Goal: Task Accomplishment & Management: Manage account settings

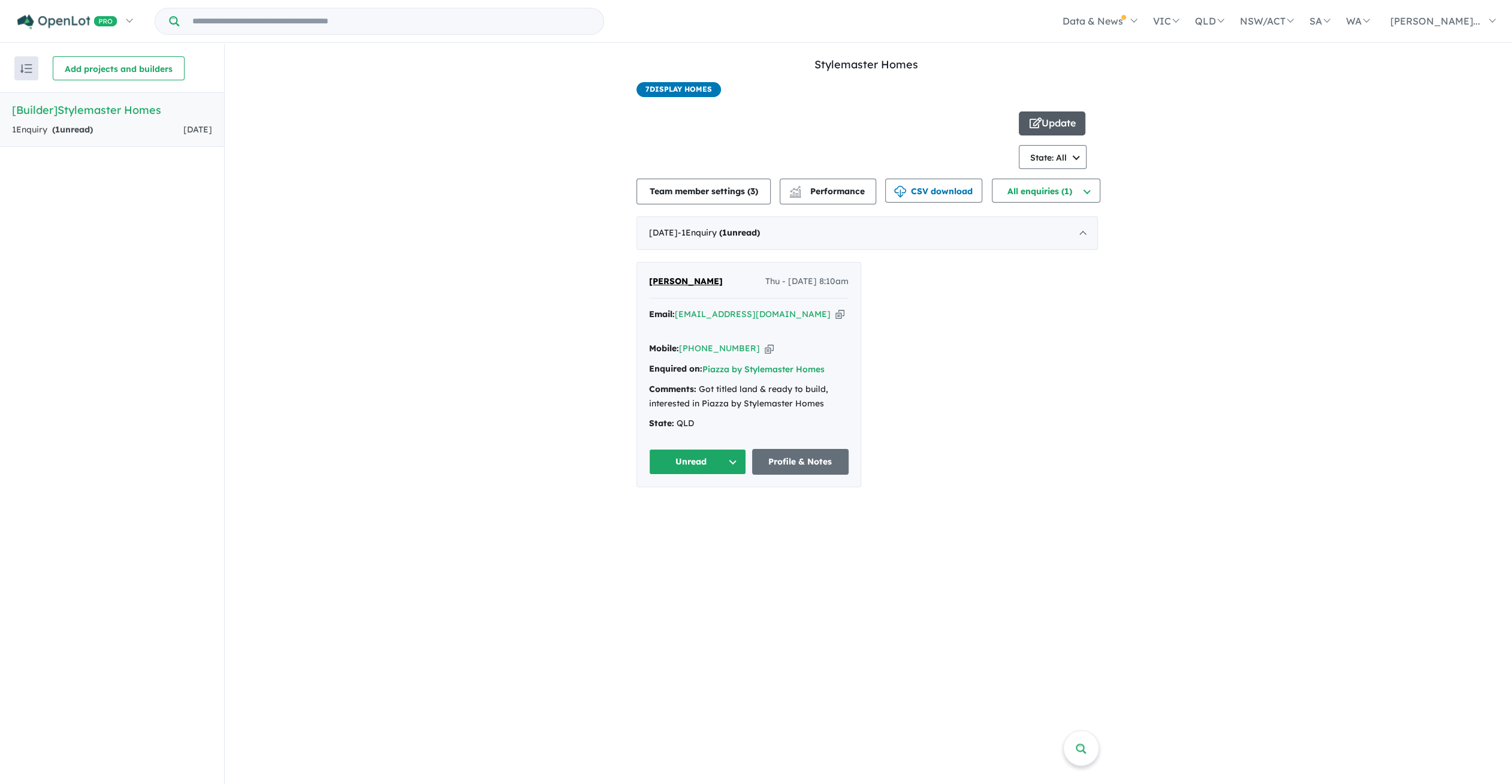
click at [1043, 122] on button "Update" at bounding box center [1052, 123] width 66 height 24
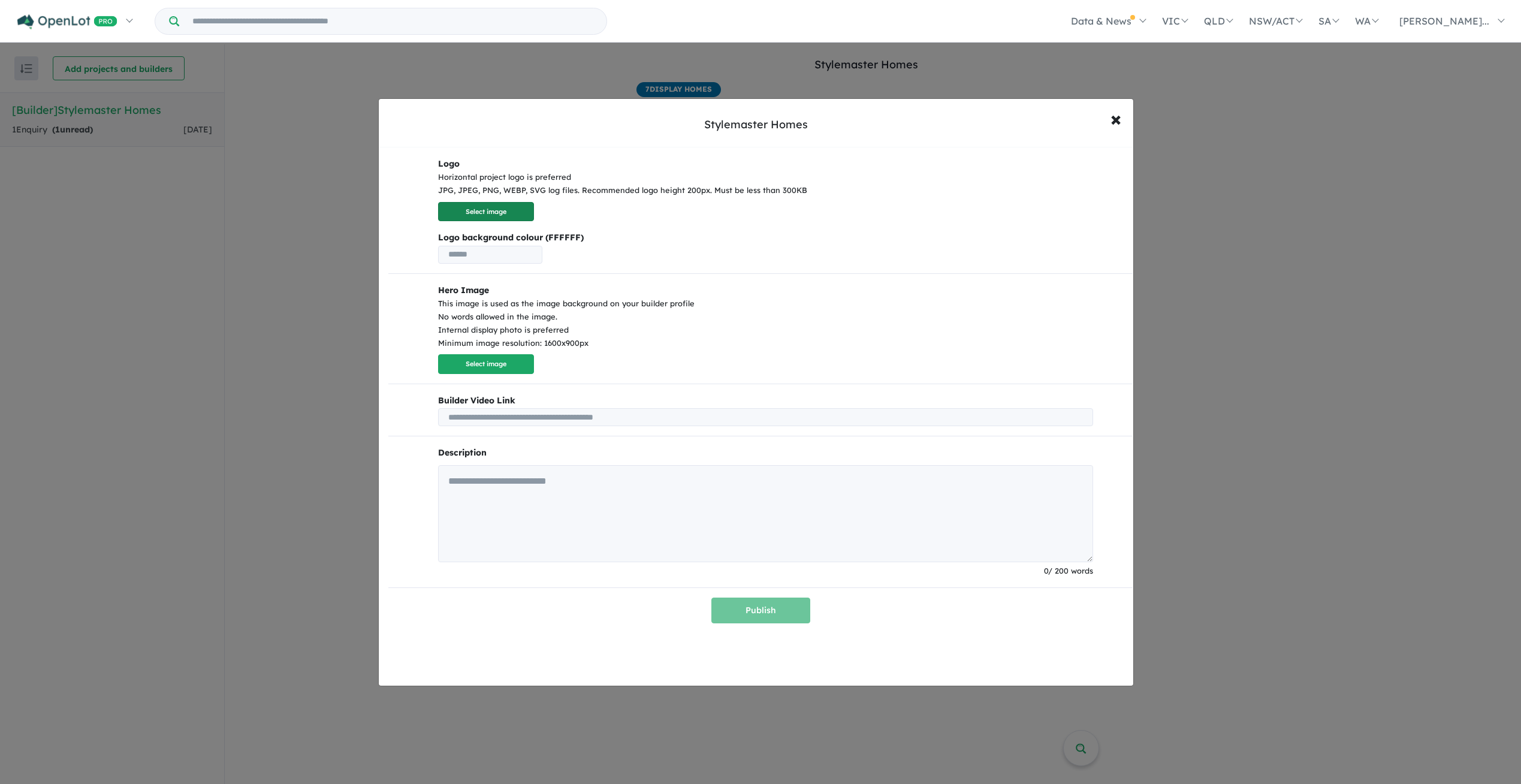
click at [490, 209] on button "Select image" at bounding box center [486, 212] width 96 height 20
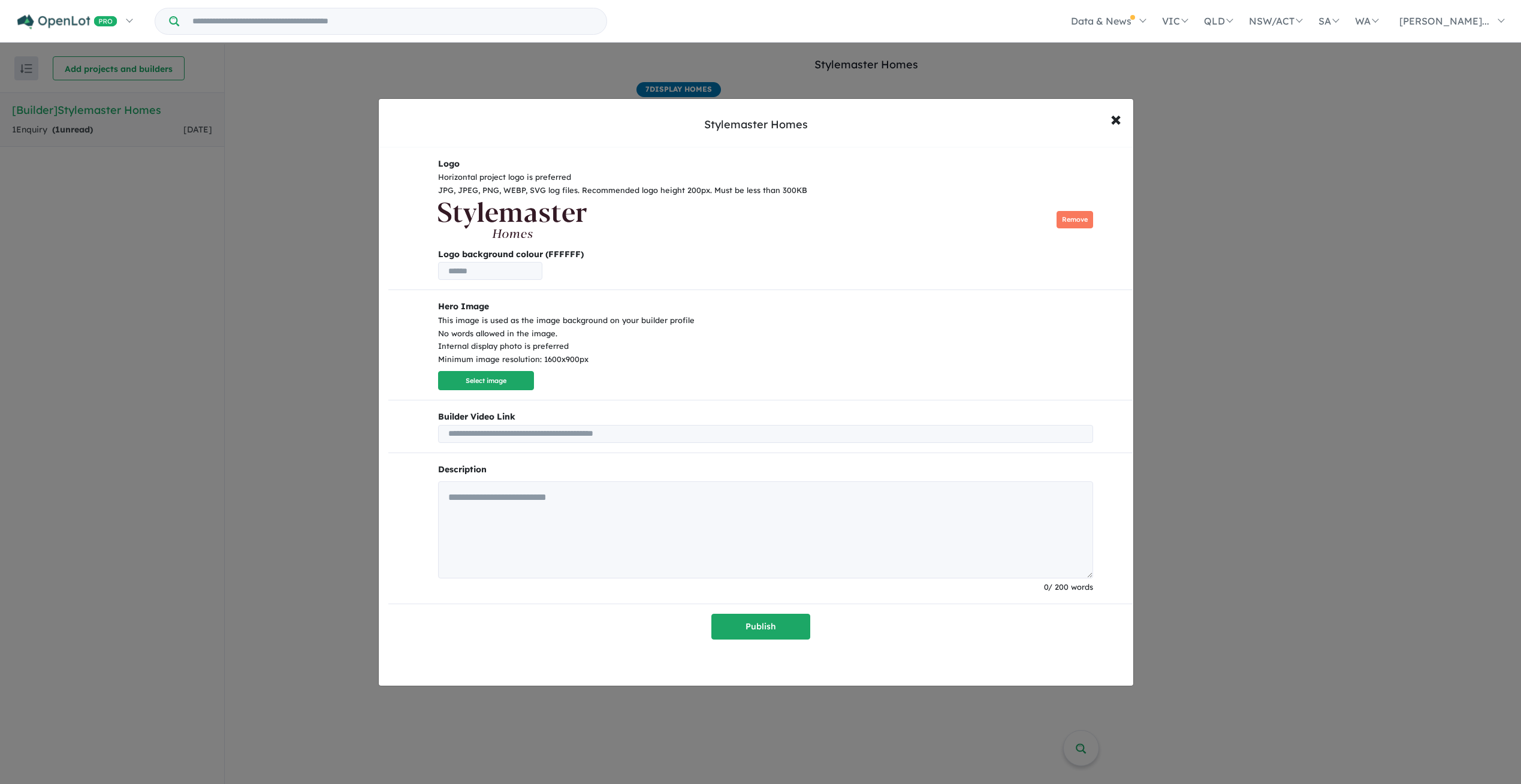
click at [496, 273] on input "text" at bounding box center [490, 271] width 104 height 18
click at [675, 367] on p "Hero Image This image is used as the image background on your builder profile N…" at bounding box center [766, 345] width 655 height 90
click at [447, 265] on input "******" at bounding box center [490, 271] width 104 height 18
click at [696, 367] on p "Hero Image This image is used as the image background on your builder profile N…" at bounding box center [766, 345] width 655 height 90
click at [452, 269] on input "*******" at bounding box center [490, 271] width 104 height 18
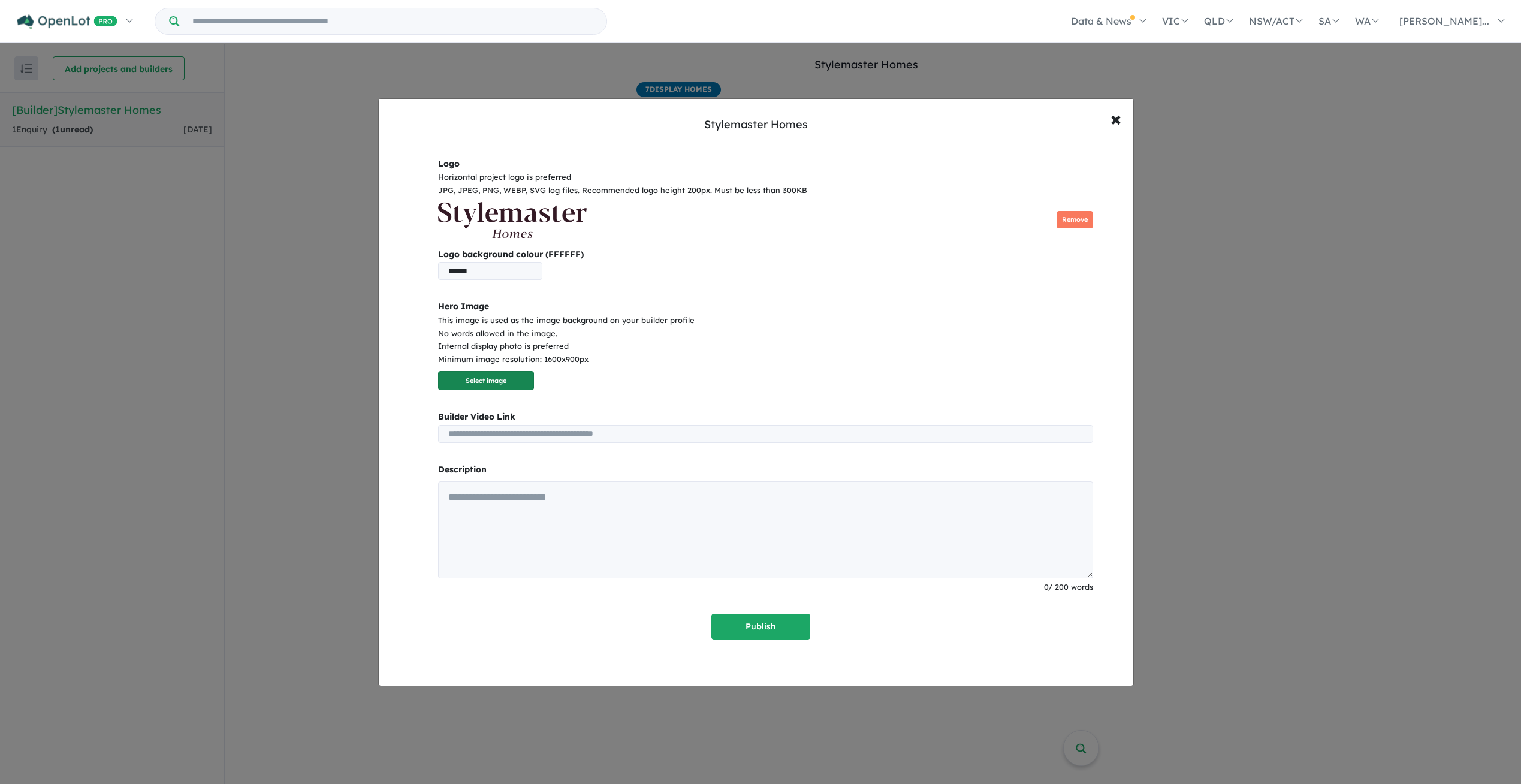
type input "******"
click at [502, 381] on button "Select image" at bounding box center [486, 381] width 96 height 20
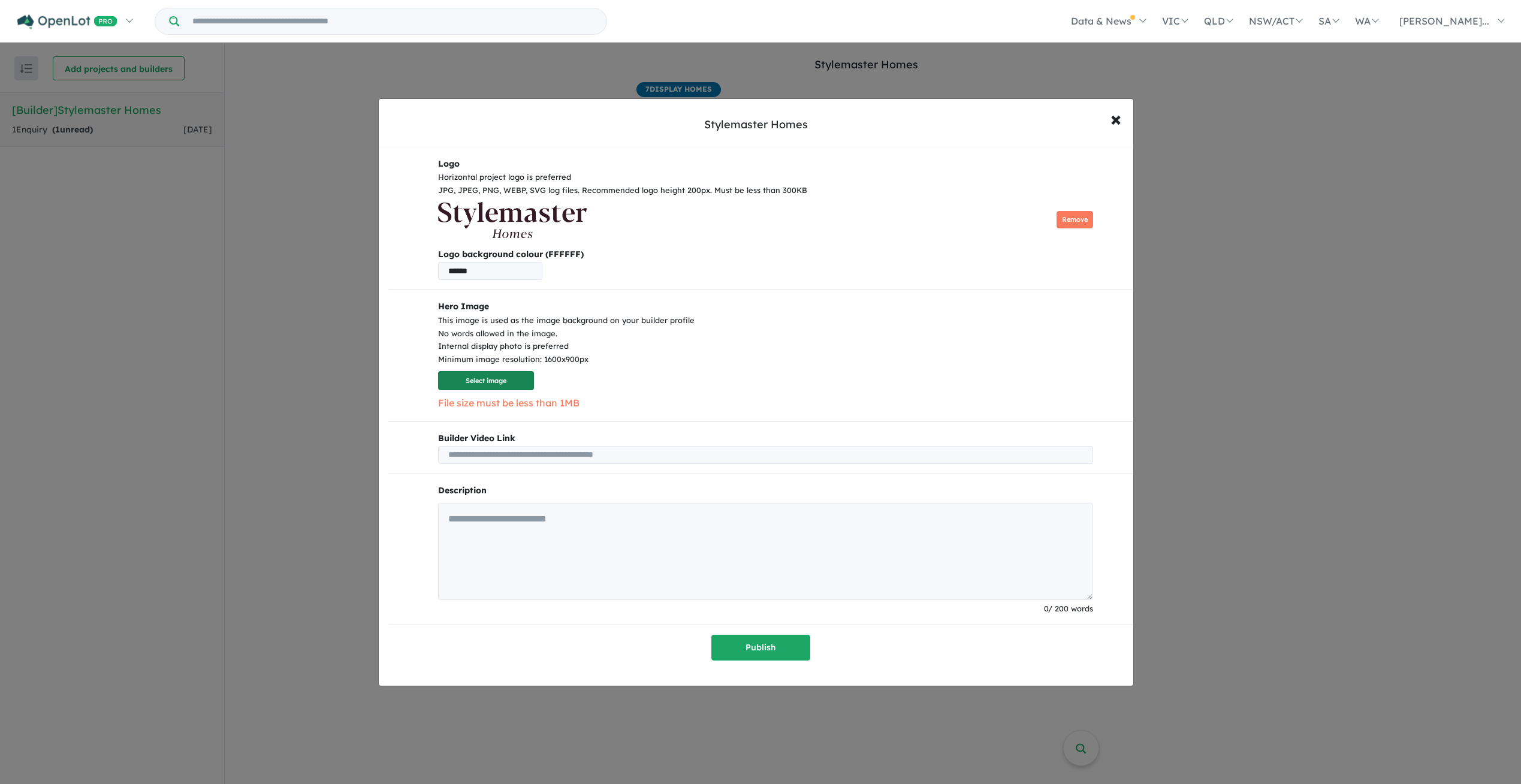
click at [491, 385] on button "Select image" at bounding box center [486, 381] width 96 height 20
click at [504, 378] on button "Select image" at bounding box center [486, 381] width 96 height 20
click at [499, 378] on button "Select image" at bounding box center [486, 381] width 96 height 20
click at [483, 375] on button "Select image" at bounding box center [486, 381] width 96 height 20
click at [485, 378] on button "Select image" at bounding box center [486, 381] width 96 height 20
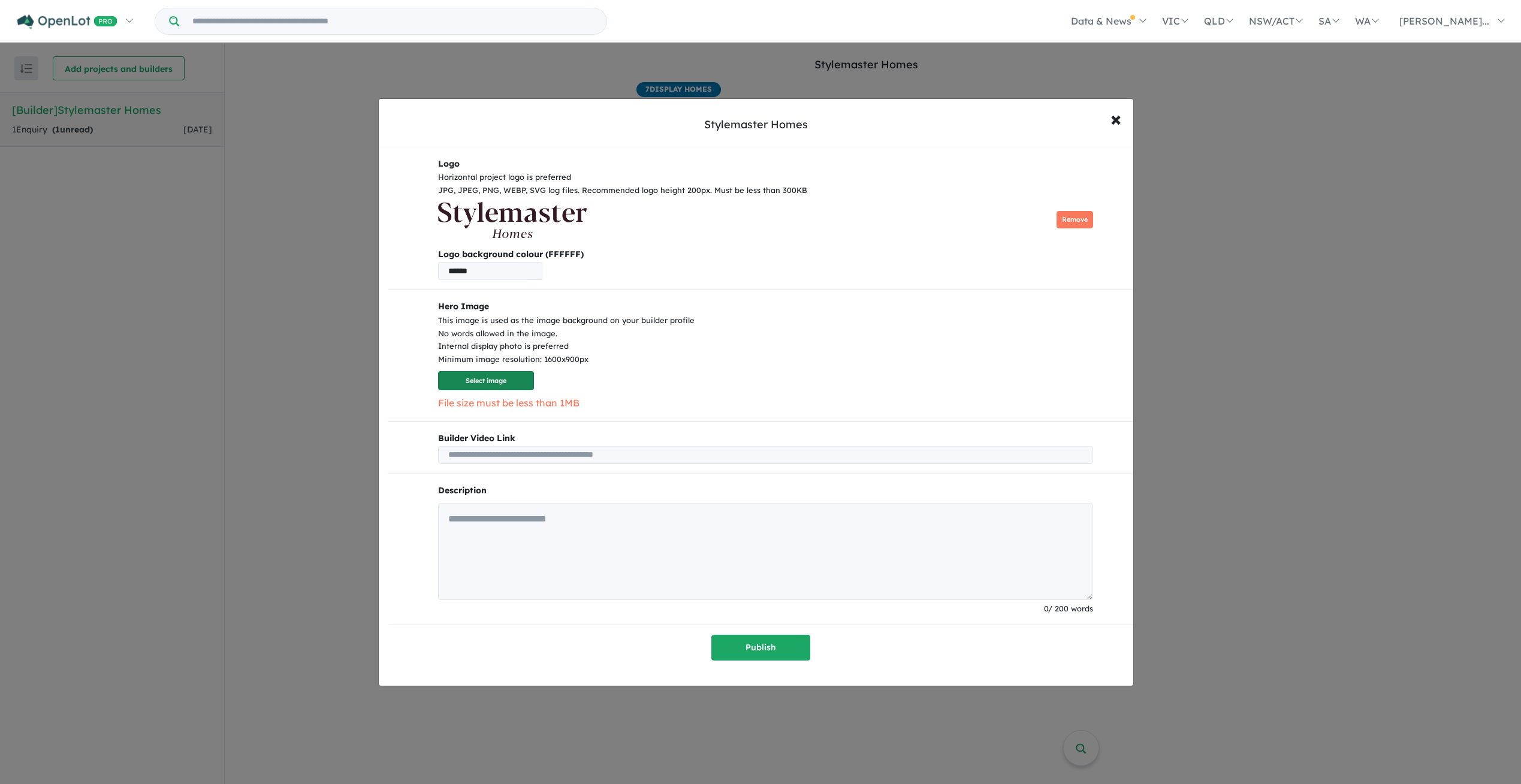
click at [483, 383] on button "Select image" at bounding box center [486, 381] width 96 height 20
click at [1120, 114] on span "×" at bounding box center [1116, 118] width 11 height 25
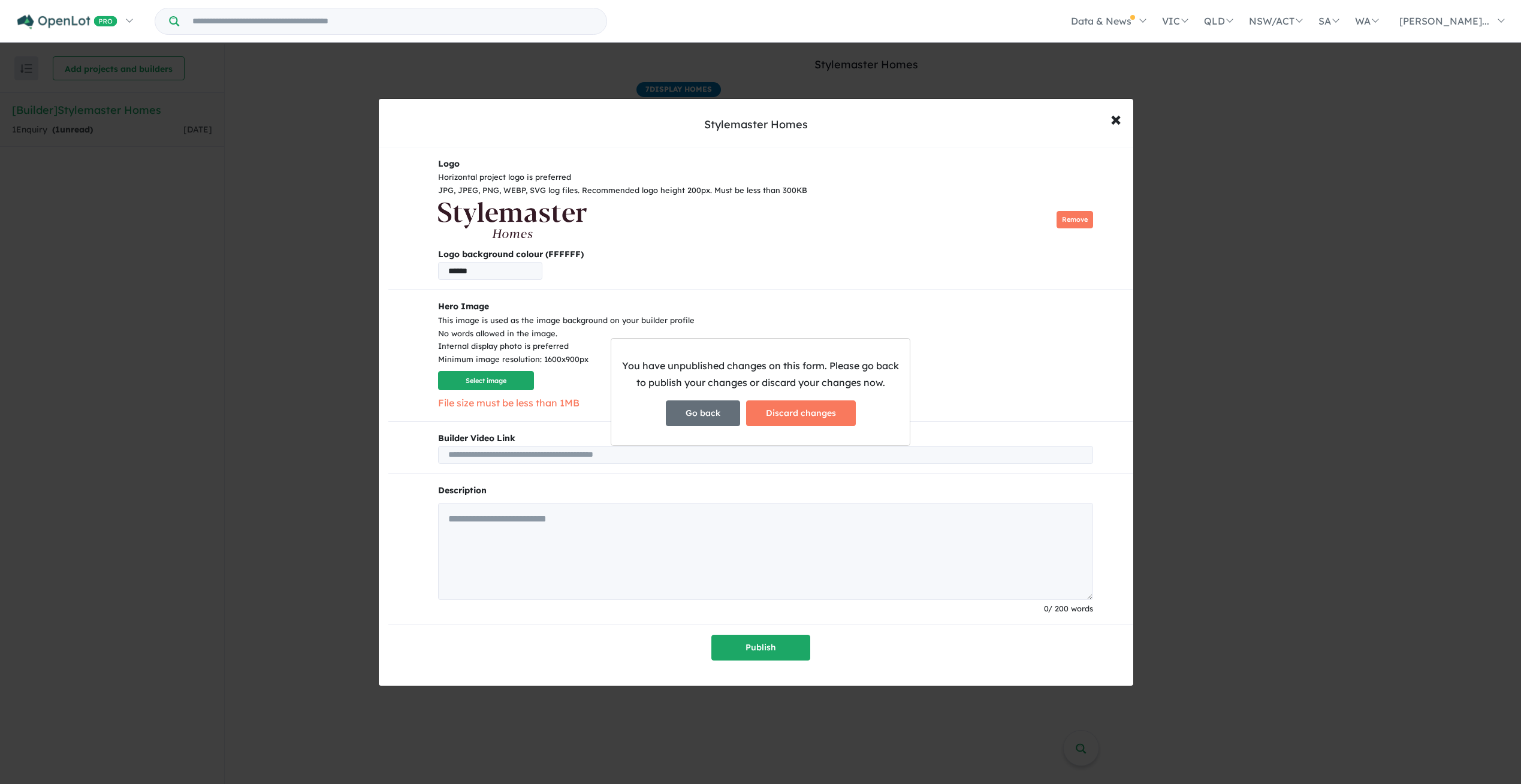
click at [714, 412] on button "Go back" at bounding box center [703, 412] width 74 height 25
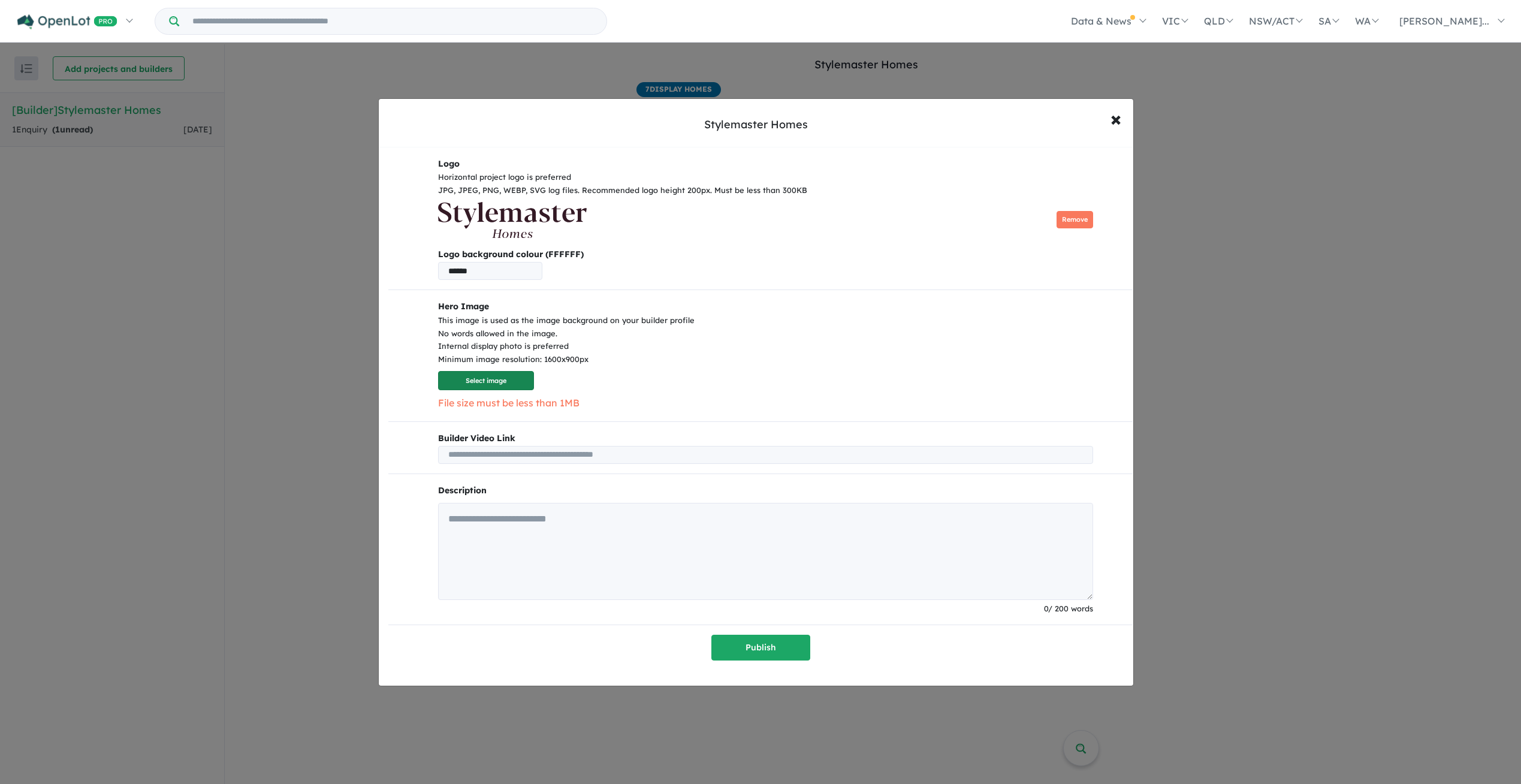
click at [467, 382] on button "Select image" at bounding box center [486, 381] width 96 height 20
click at [490, 372] on button "Select image" at bounding box center [486, 381] width 96 height 20
click at [499, 380] on button "Select image" at bounding box center [486, 381] width 96 height 20
click at [487, 381] on button "Select image" at bounding box center [486, 381] width 96 height 20
click at [456, 379] on button "Select image" at bounding box center [486, 381] width 96 height 20
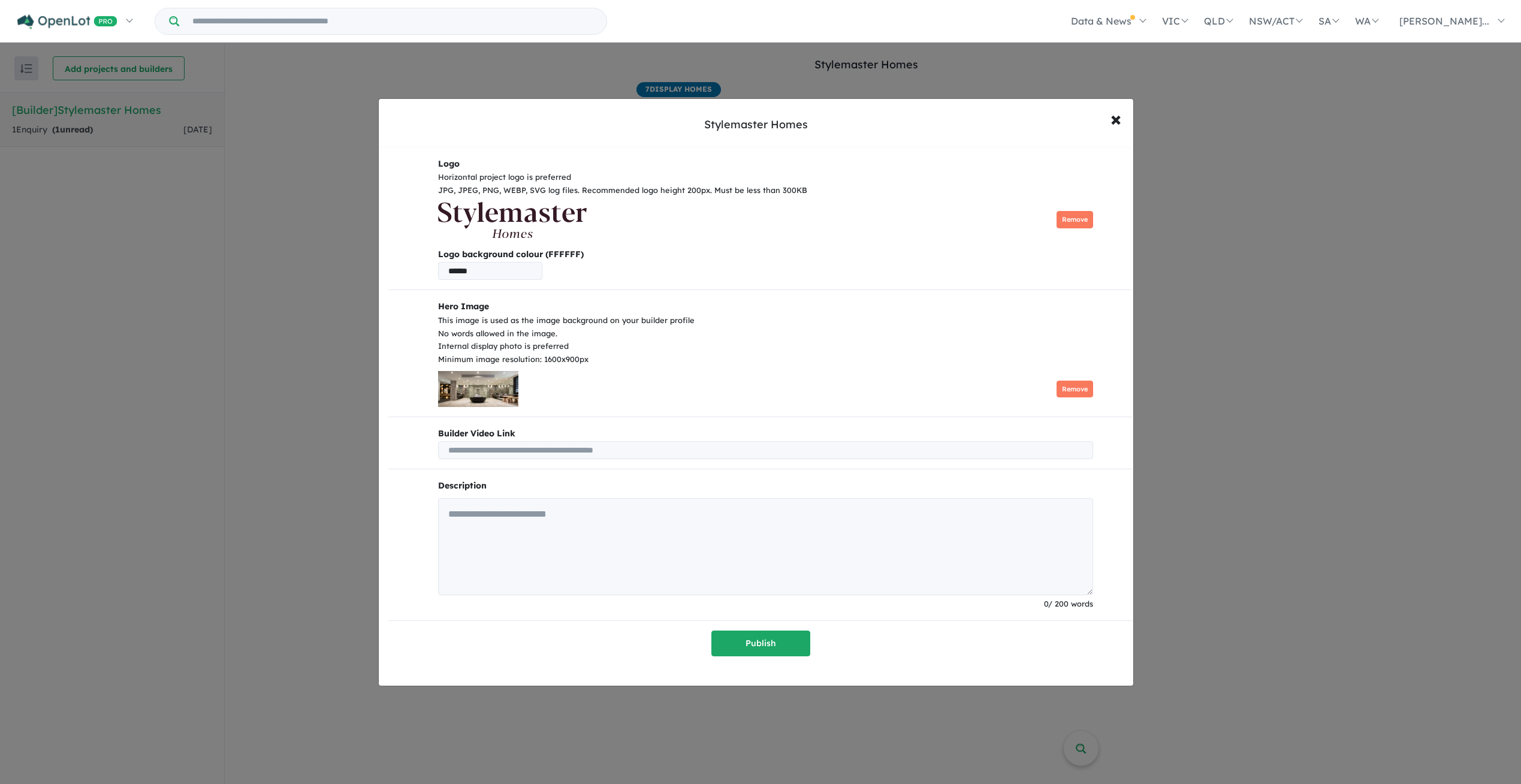
drag, startPoint x: 700, startPoint y: 453, endPoint x: 56, endPoint y: 453, distance: 644.0
click at [56, 453] on div "Stylemaster Homes × Close Logo Horizontal project logo is preferred JPG, JPEG, …" at bounding box center [760, 392] width 1521 height 784
paste input "**********"
type input "**********"
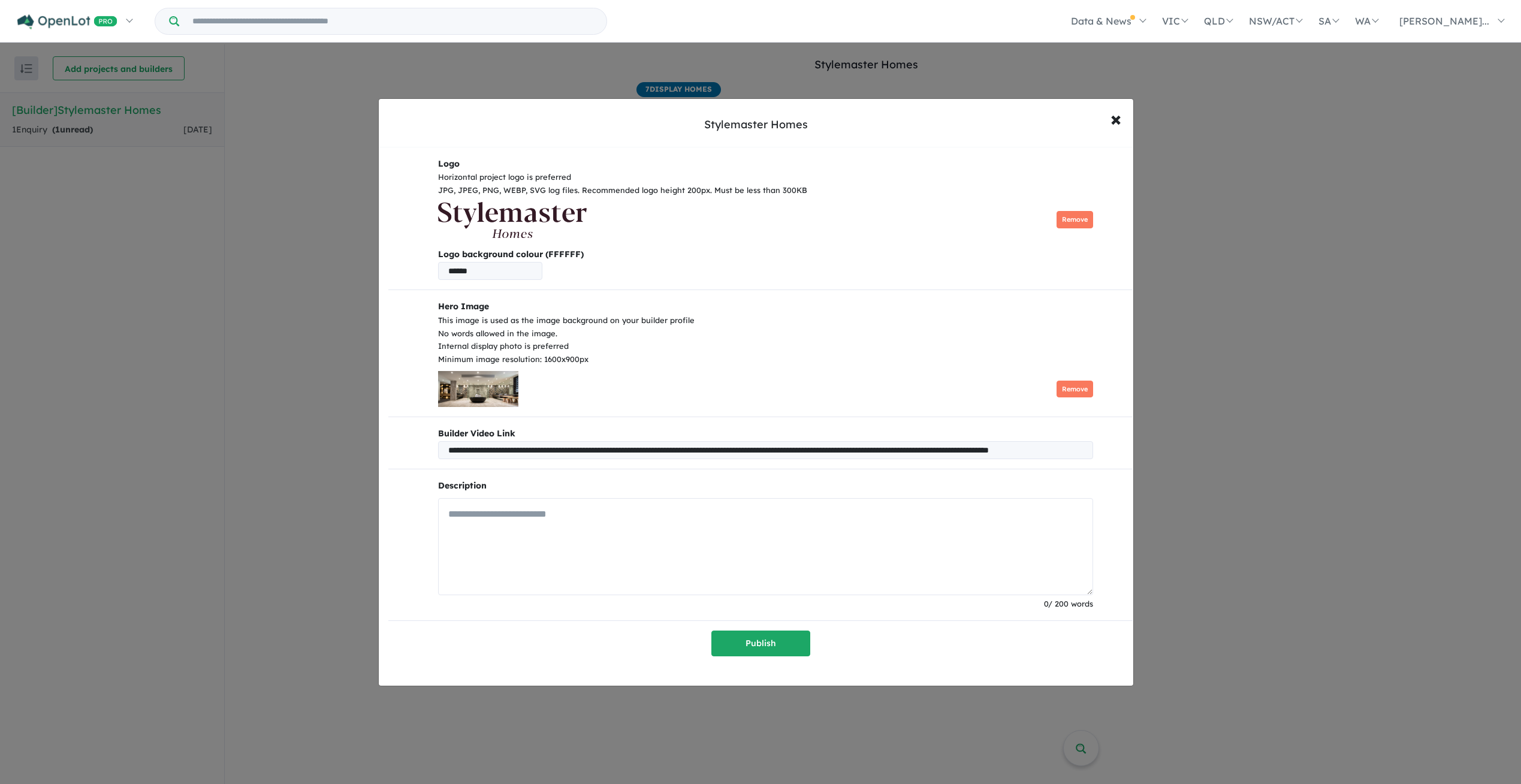
scroll to position [0, 0]
click at [743, 529] on textarea at bounding box center [766, 547] width 655 height 97
click at [518, 510] on textarea at bounding box center [766, 547] width 655 height 97
paste textarea "**********"
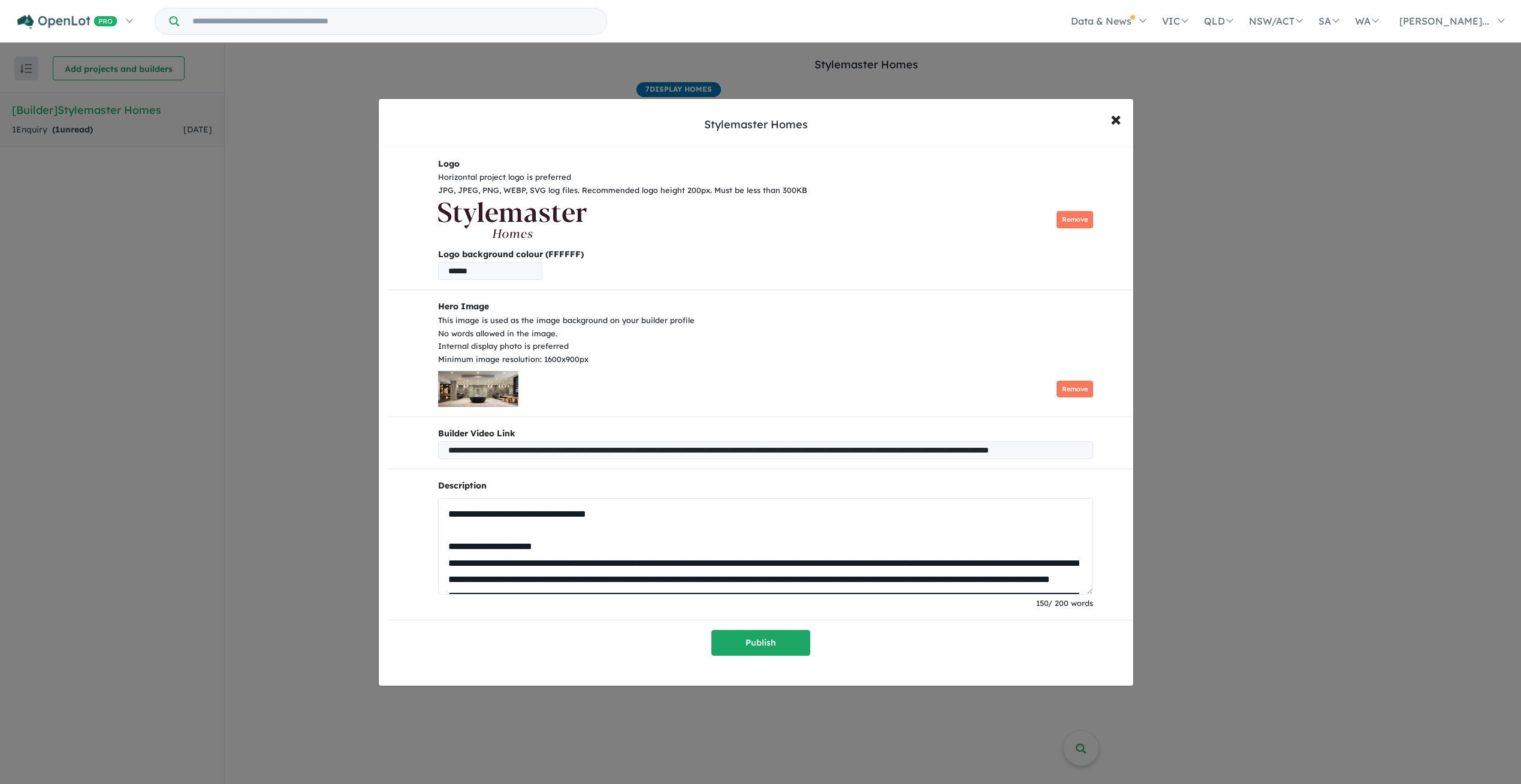
drag, startPoint x: 585, startPoint y: 546, endPoint x: 446, endPoint y: 544, distance: 139.0
click at [446, 544] on textarea at bounding box center [766, 546] width 655 height 96
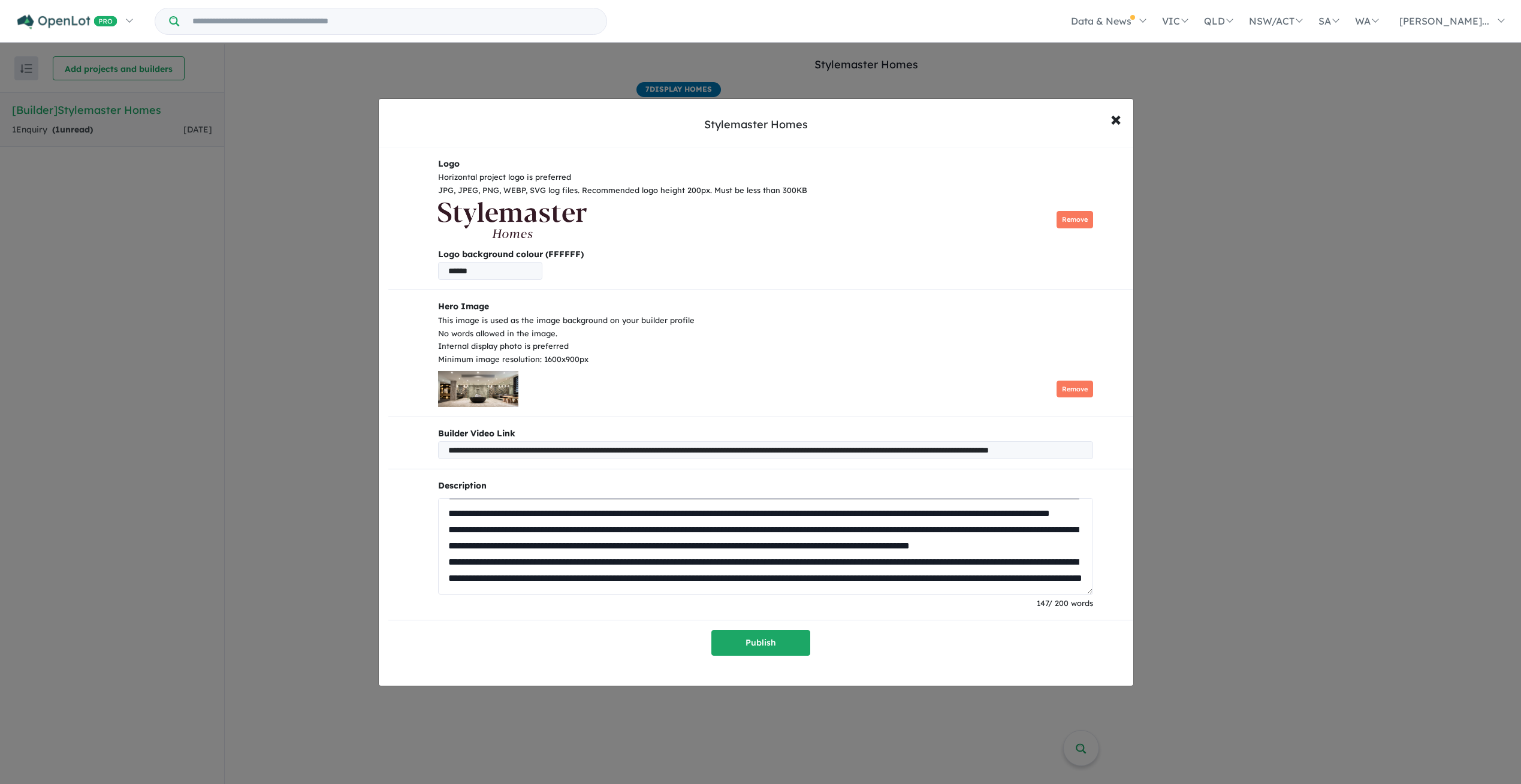
scroll to position [60, 0]
click at [814, 516] on textarea at bounding box center [766, 546] width 655 height 96
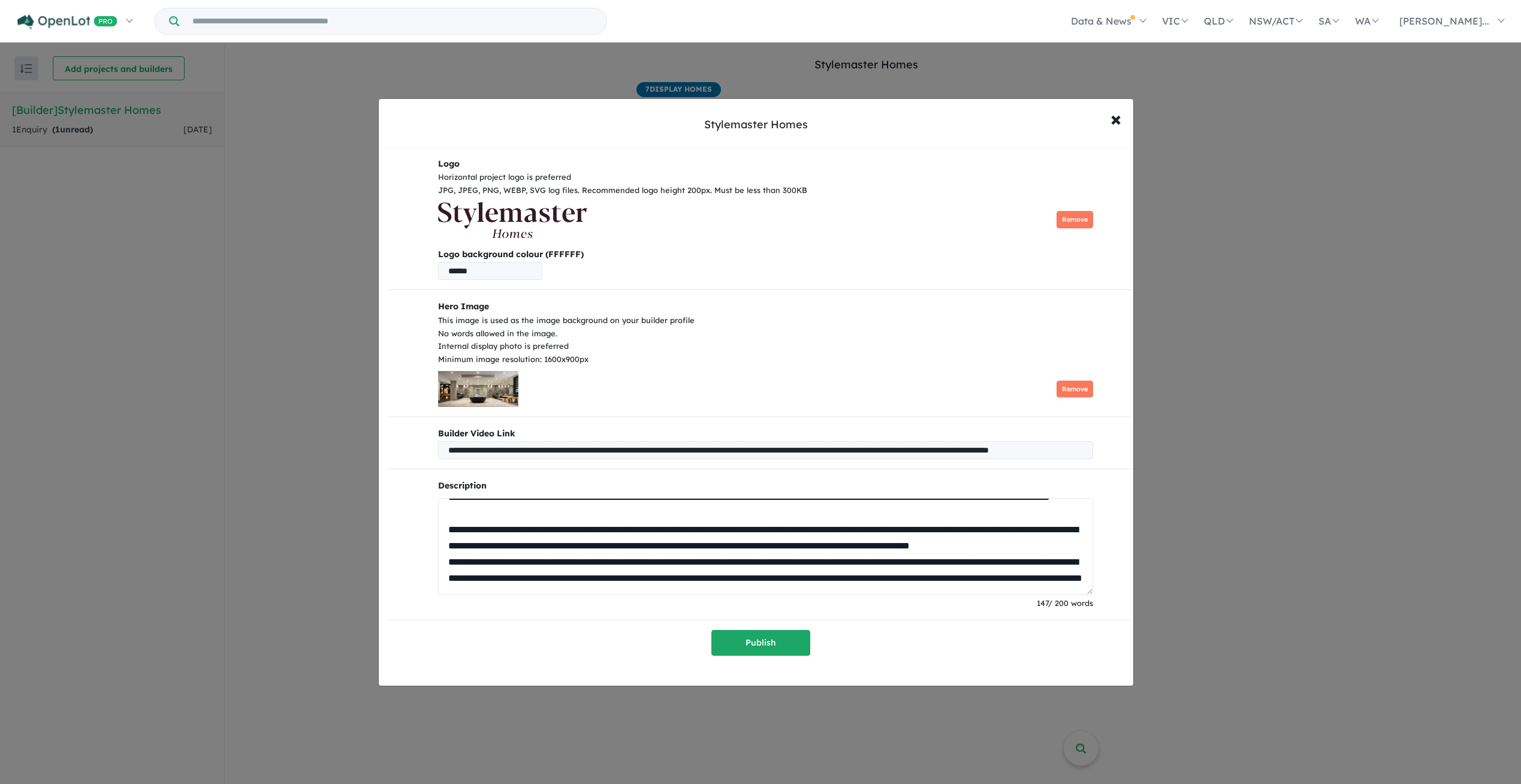
scroll to position [70, 0]
drag, startPoint x: 465, startPoint y: 540, endPoint x: 437, endPoint y: 528, distance: 30.5
click at [438, 538] on textarea at bounding box center [766, 546] width 655 height 96
click at [674, 510] on textarea at bounding box center [766, 546] width 655 height 96
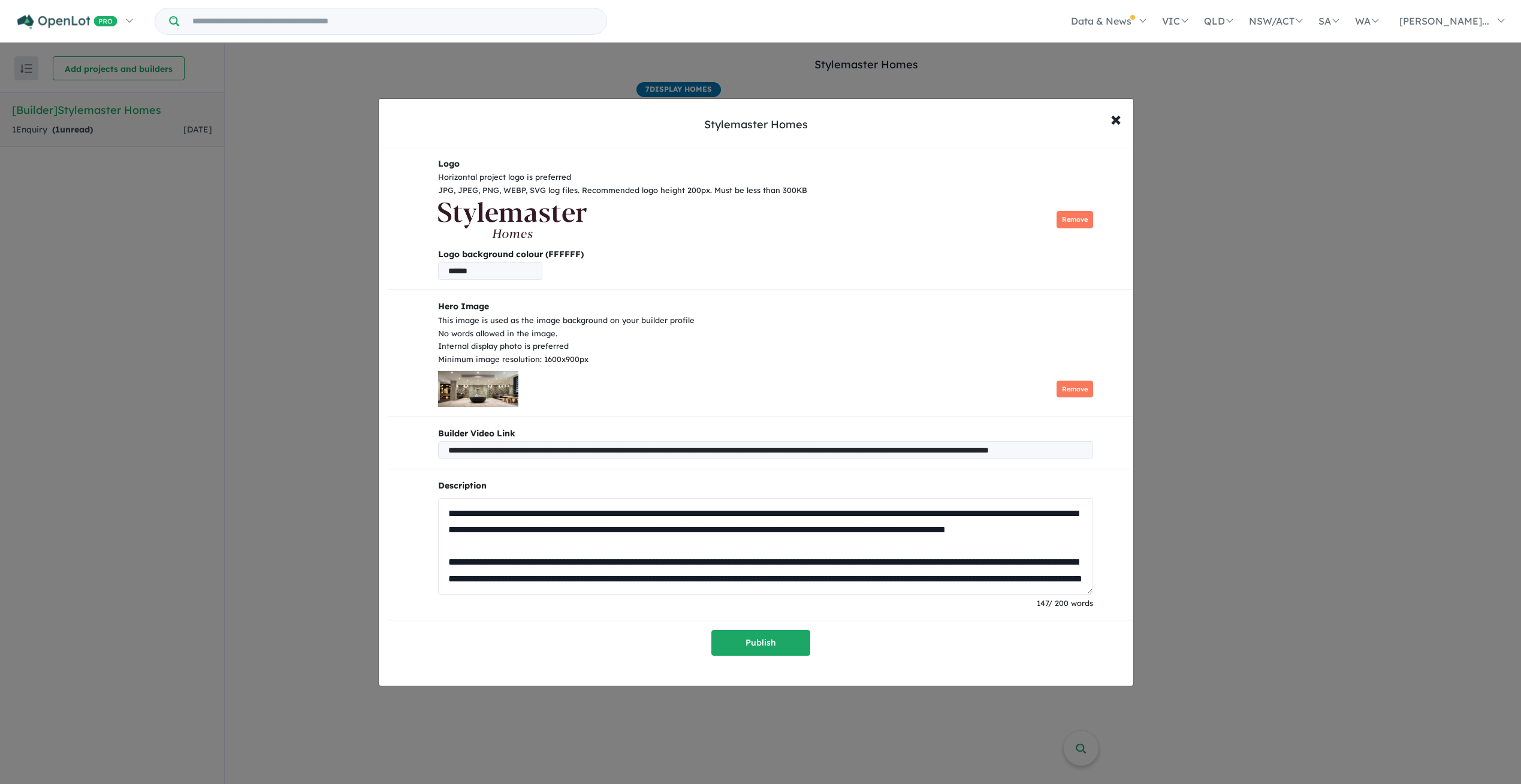
scroll to position [60, 0]
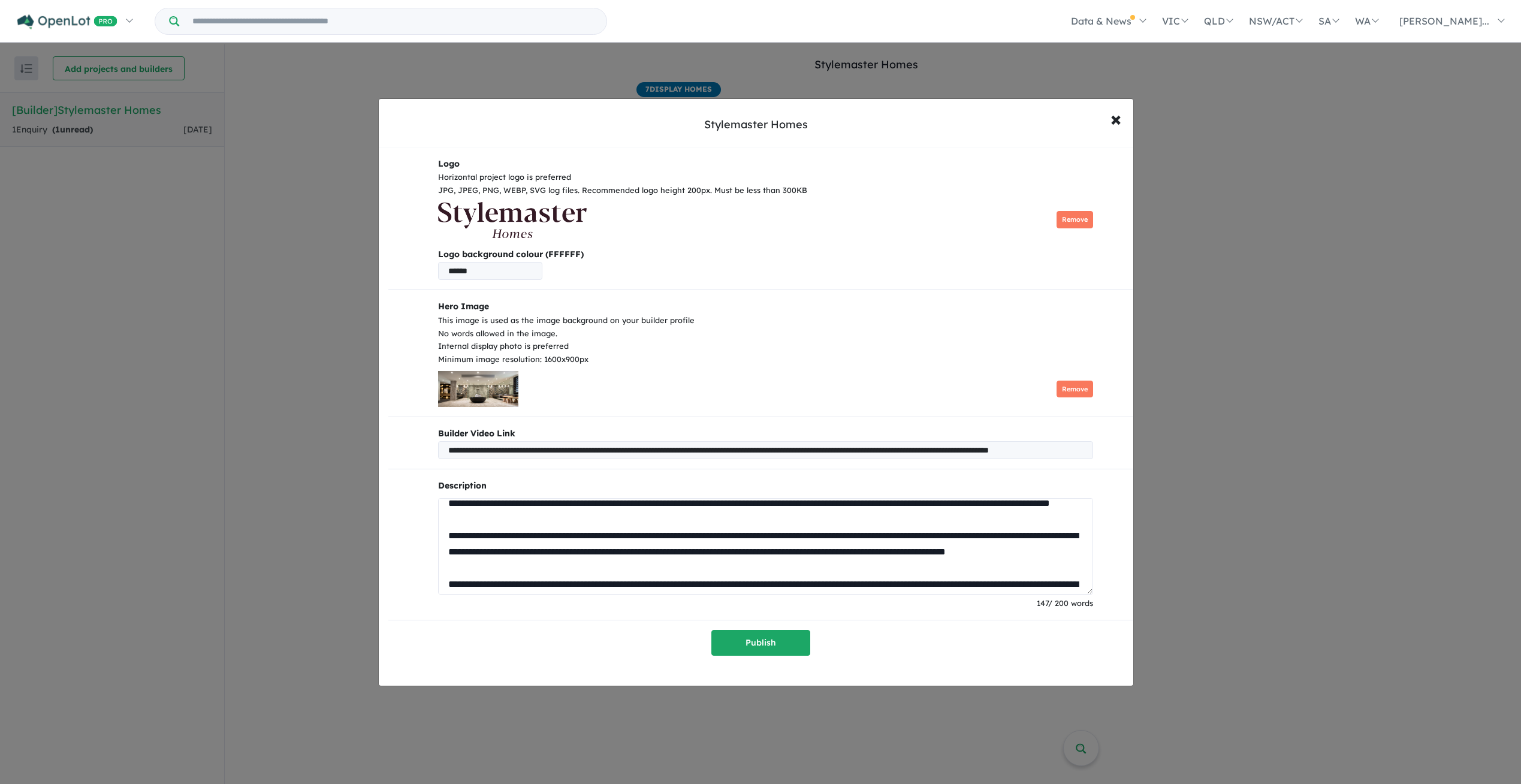
drag, startPoint x: 575, startPoint y: 580, endPoint x: 547, endPoint y: 580, distance: 28.0
click at [547, 580] on textarea at bounding box center [766, 546] width 655 height 96
click at [674, 580] on textarea at bounding box center [766, 546] width 655 height 96
drag, startPoint x: 671, startPoint y: 586, endPoint x: 596, endPoint y: 580, distance: 75.2
click at [596, 580] on textarea at bounding box center [766, 546] width 655 height 96
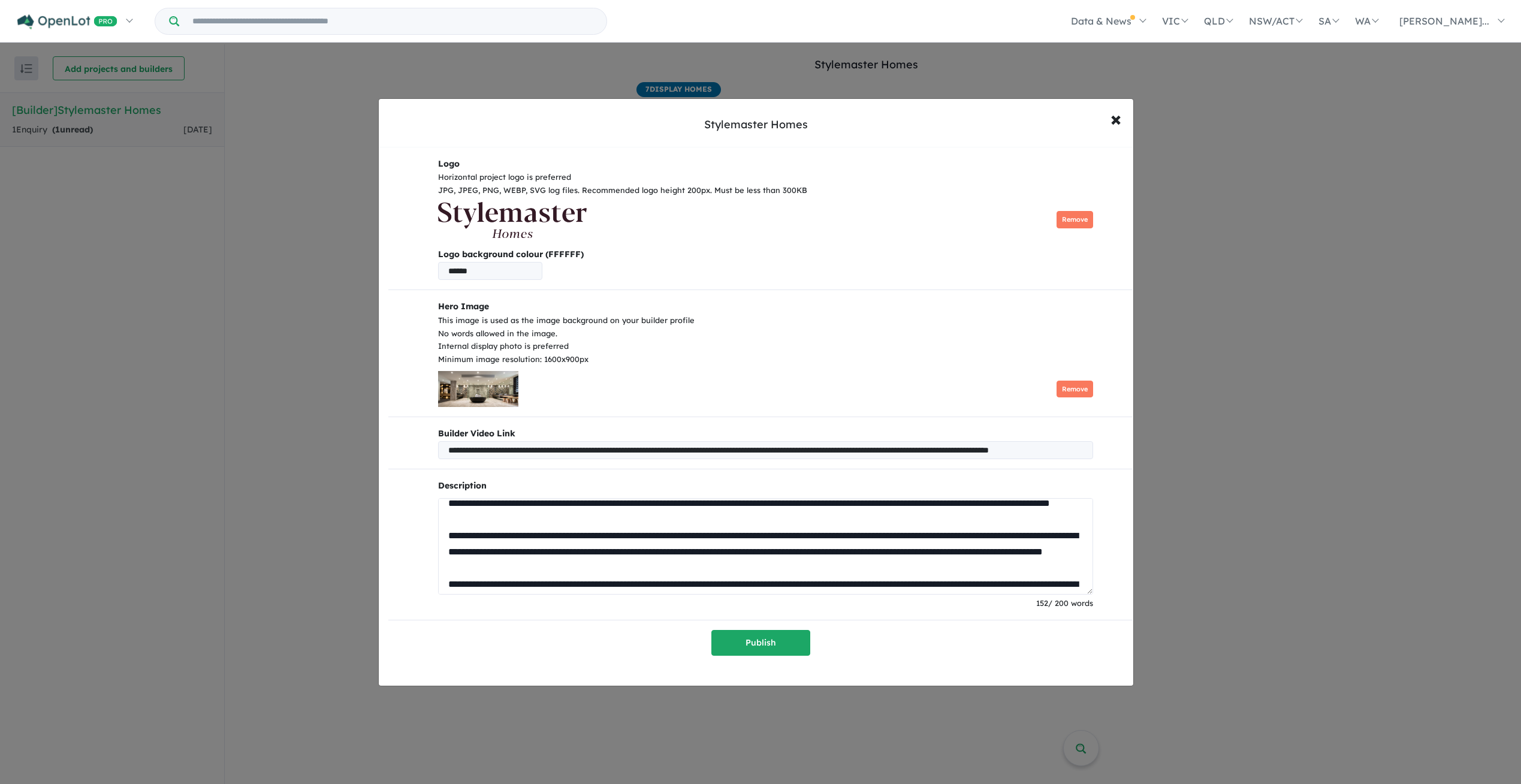
drag, startPoint x: 547, startPoint y: 583, endPoint x: 547, endPoint y: 576, distance: 7.0
click at [547, 583] on textarea at bounding box center [766, 546] width 655 height 96
drag, startPoint x: 612, startPoint y: 583, endPoint x: 595, endPoint y: 580, distance: 17.3
click at [595, 580] on textarea at bounding box center [766, 546] width 655 height 96
click at [733, 567] on textarea at bounding box center [766, 546] width 655 height 96
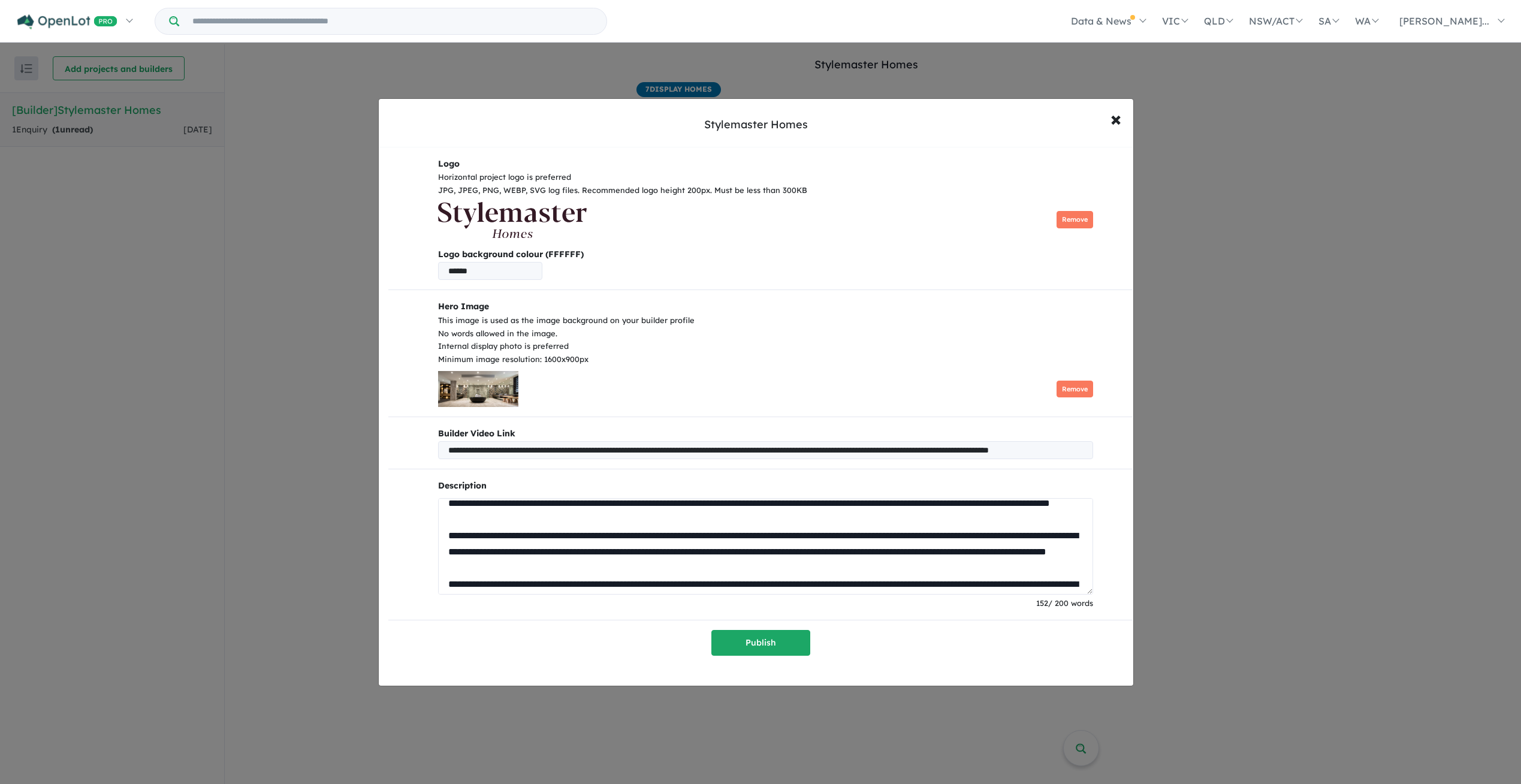
click at [989, 564] on textarea at bounding box center [766, 546] width 655 height 96
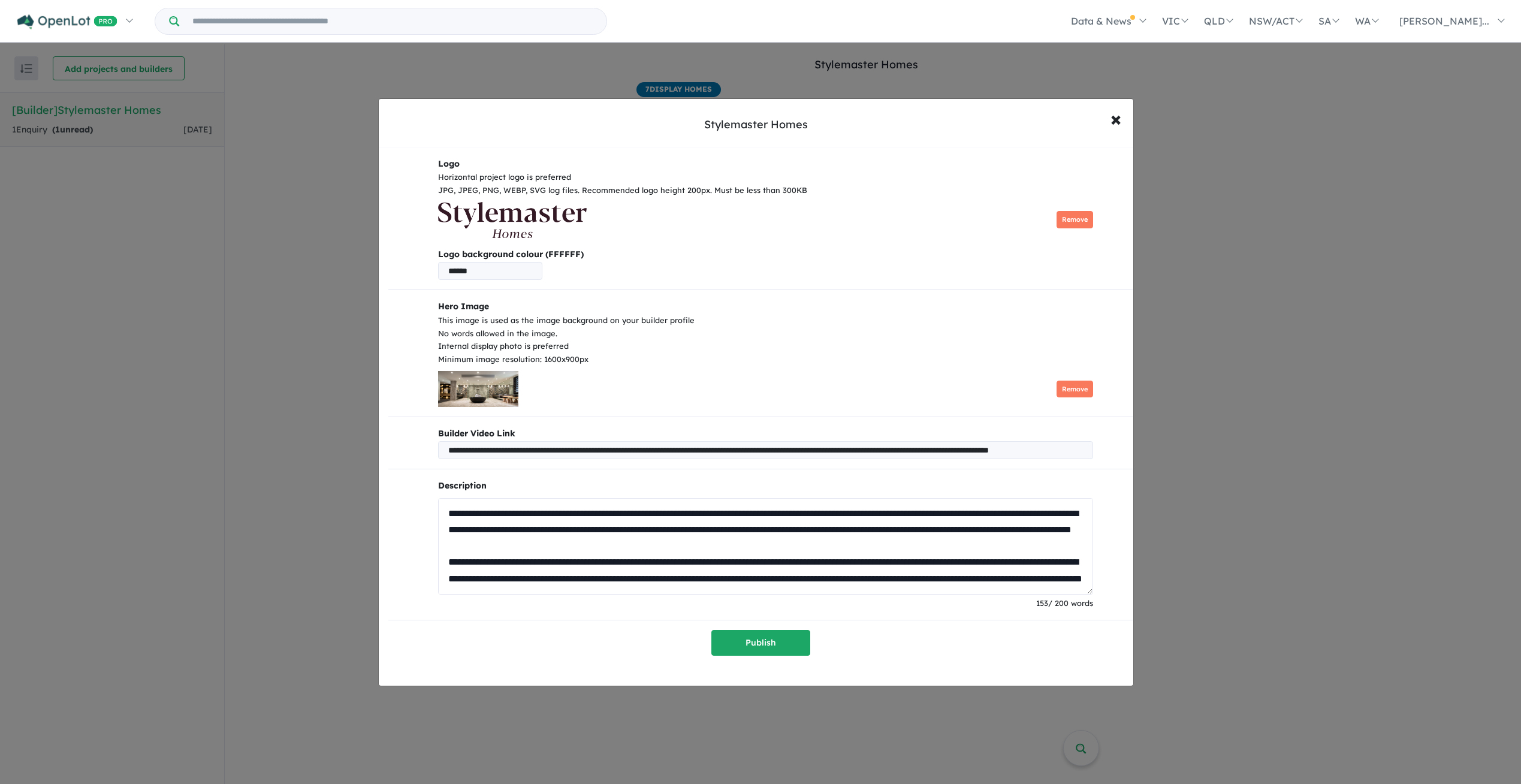
scroll to position [146, 0]
drag, startPoint x: 776, startPoint y: 524, endPoint x: 741, endPoint y: 523, distance: 35.0
click at [741, 523] on textarea at bounding box center [766, 546] width 655 height 96
click at [795, 548] on textarea at bounding box center [766, 546] width 655 height 96
click at [965, 530] on textarea at bounding box center [766, 546] width 655 height 96
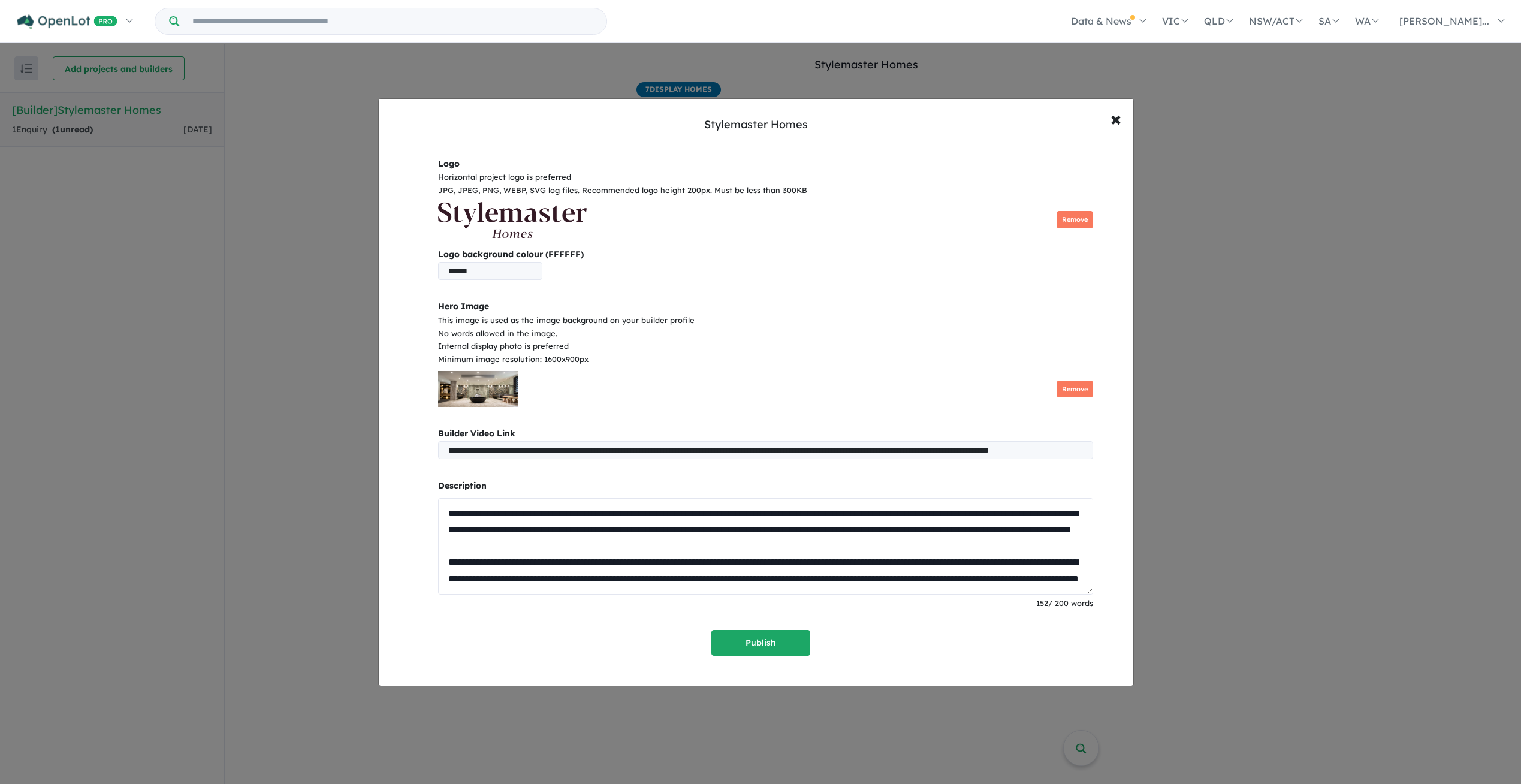
drag, startPoint x: 729, startPoint y: 564, endPoint x: 692, endPoint y: 561, distance: 37.1
click at [692, 561] on textarea at bounding box center [766, 546] width 655 height 96
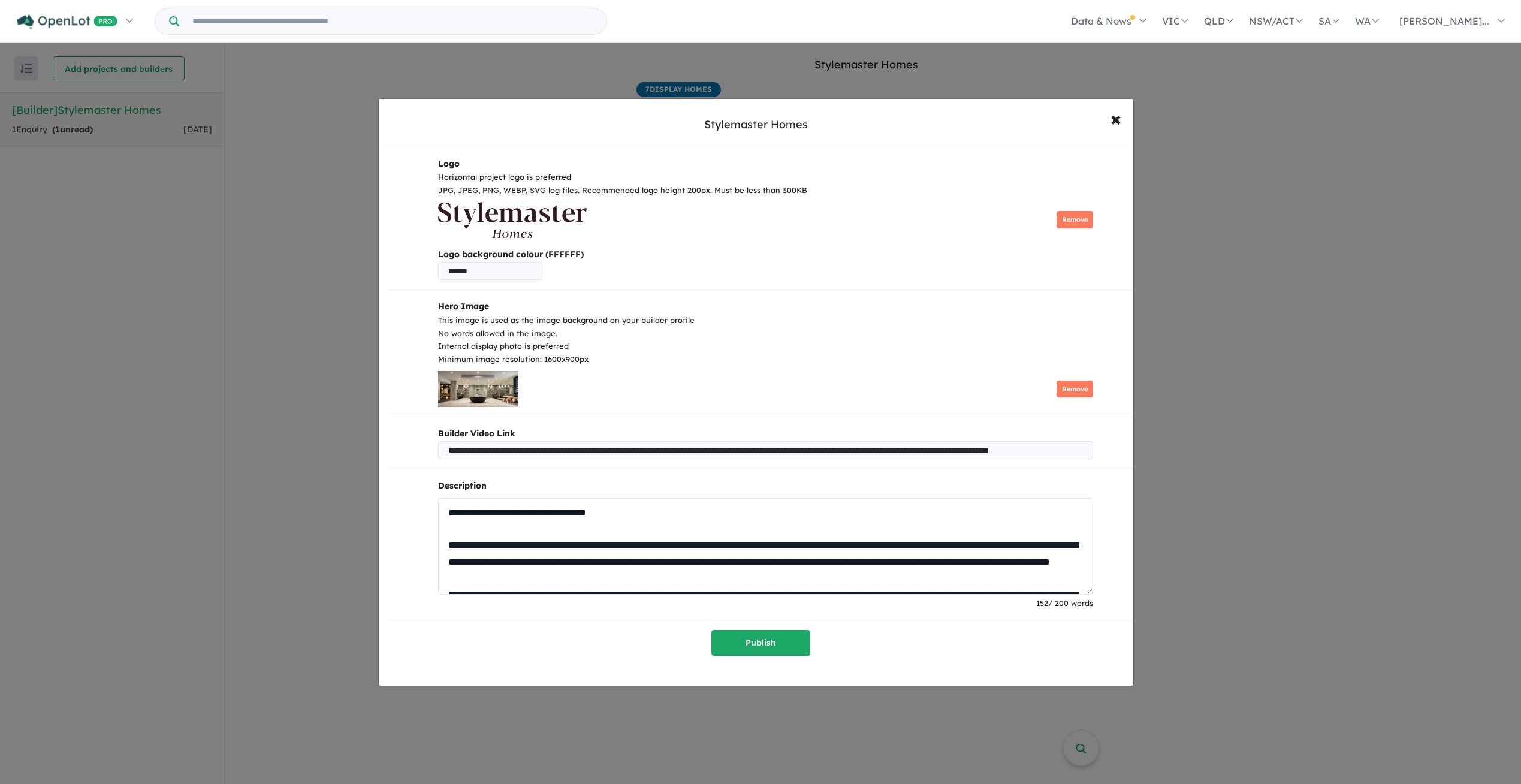
scroll to position [0, 0]
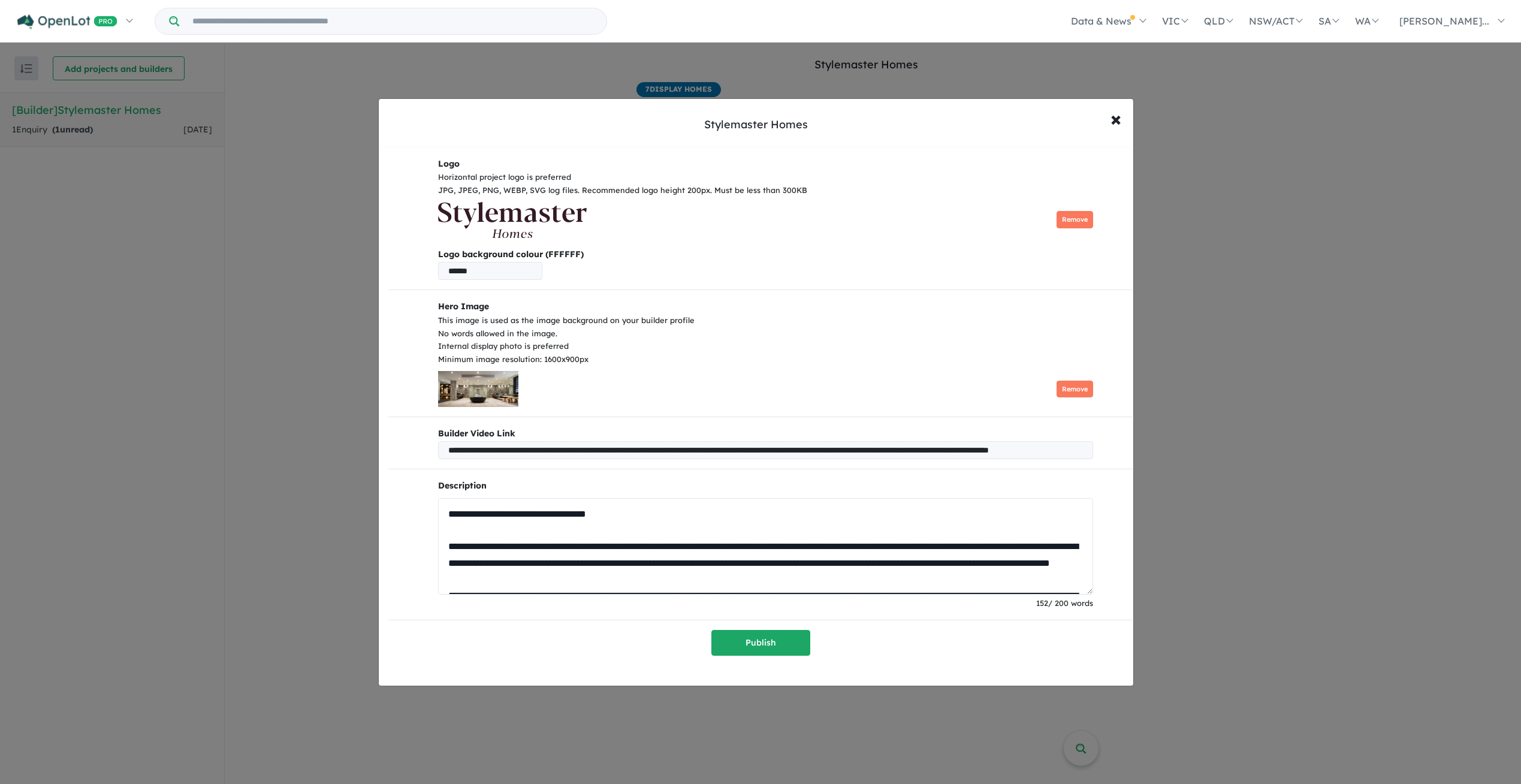
click at [809, 578] on textarea at bounding box center [766, 546] width 655 height 96
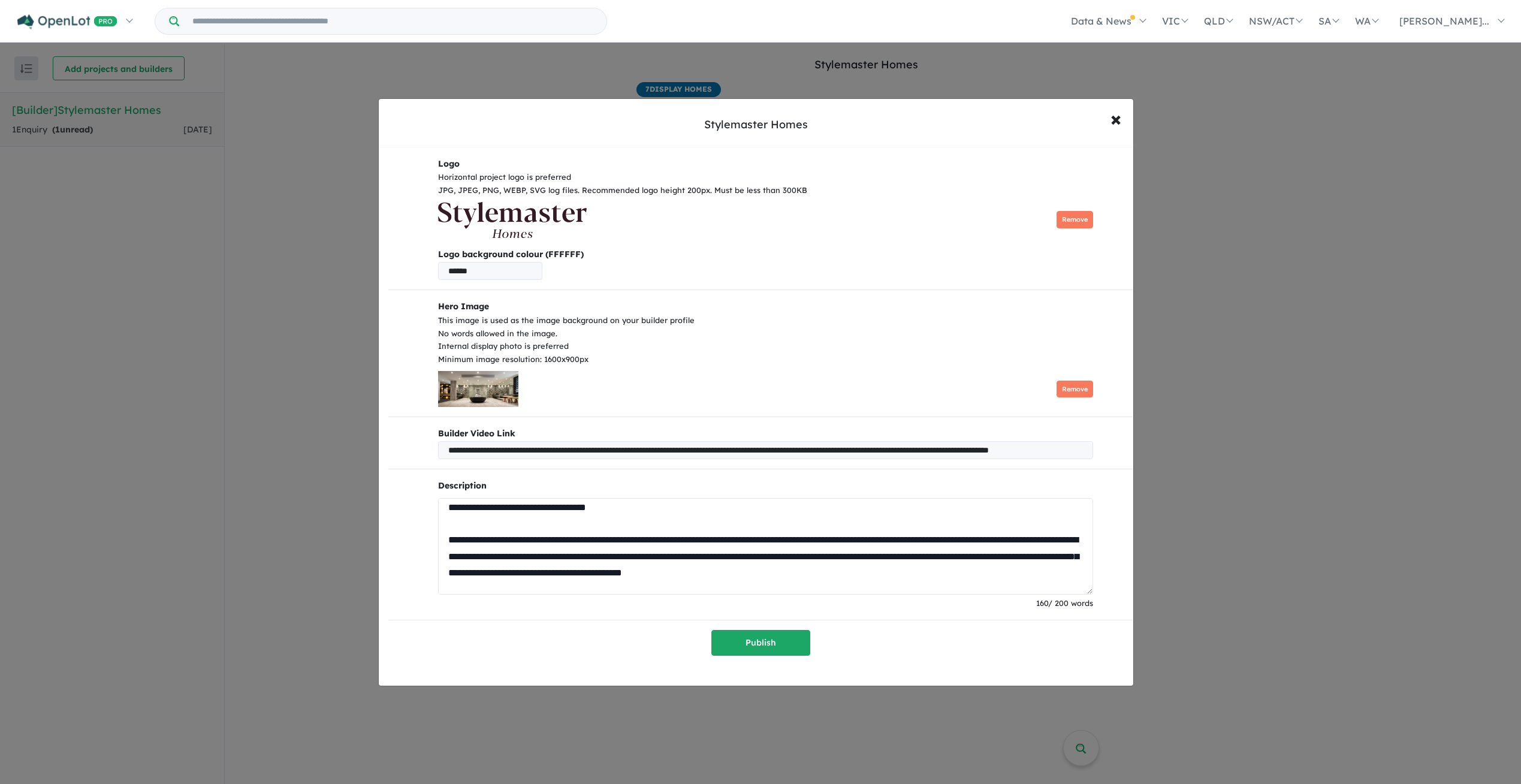
click at [815, 569] on textarea at bounding box center [766, 546] width 655 height 96
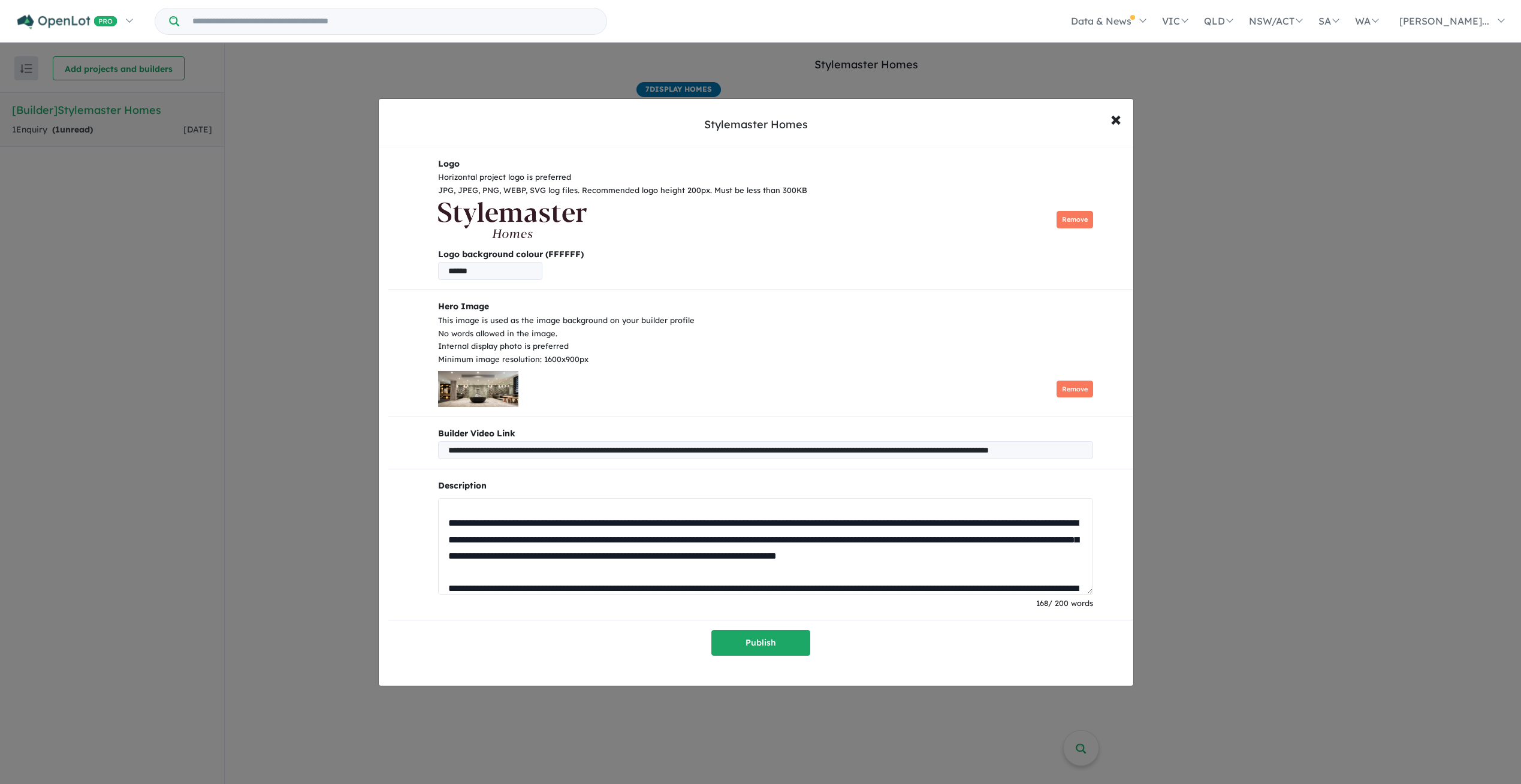
drag, startPoint x: 480, startPoint y: 588, endPoint x: 456, endPoint y: 568, distance: 31.2
click at [456, 568] on textarea at bounding box center [766, 546] width 655 height 96
click at [615, 570] on textarea at bounding box center [766, 546] width 655 height 96
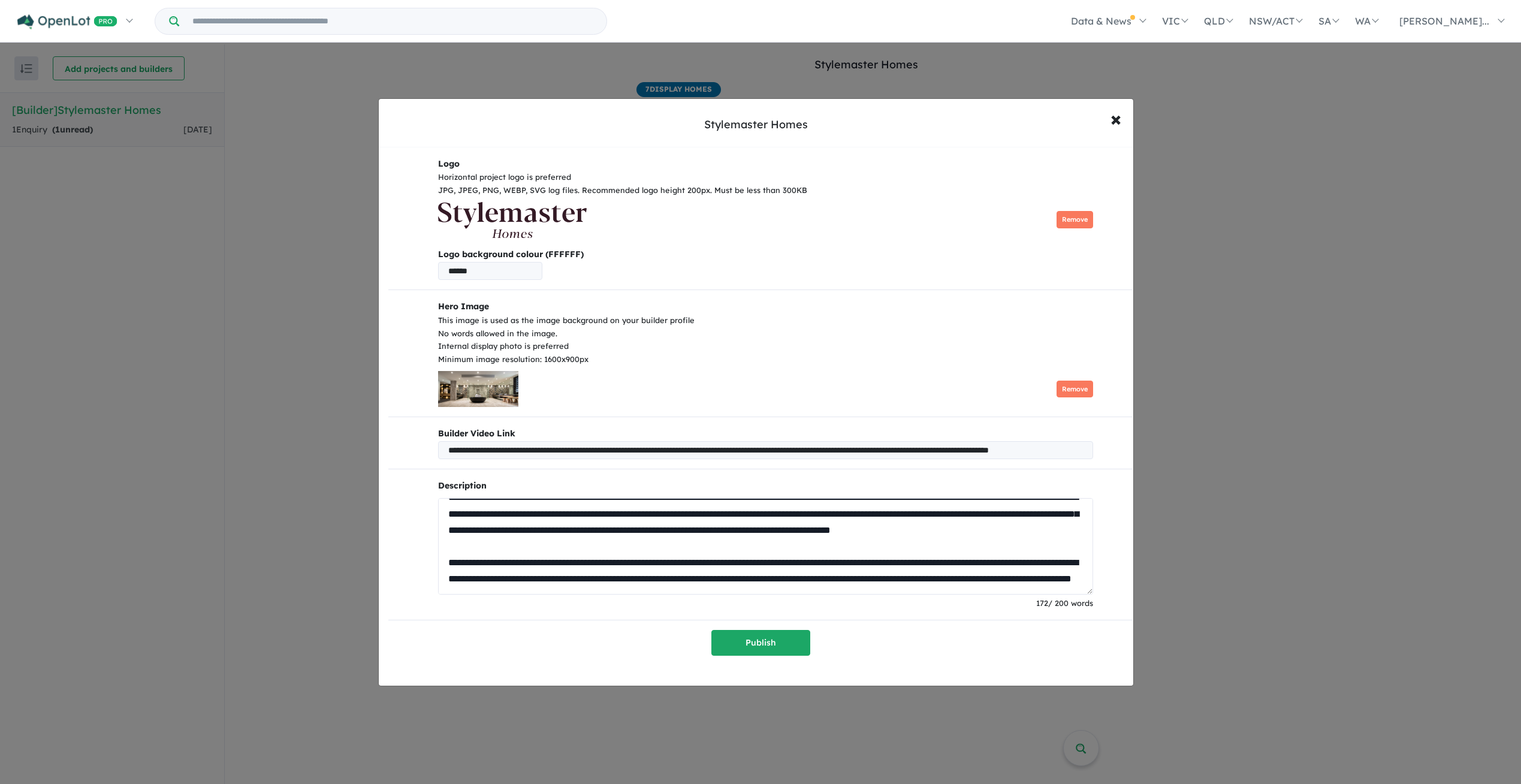
scroll to position [60, 0]
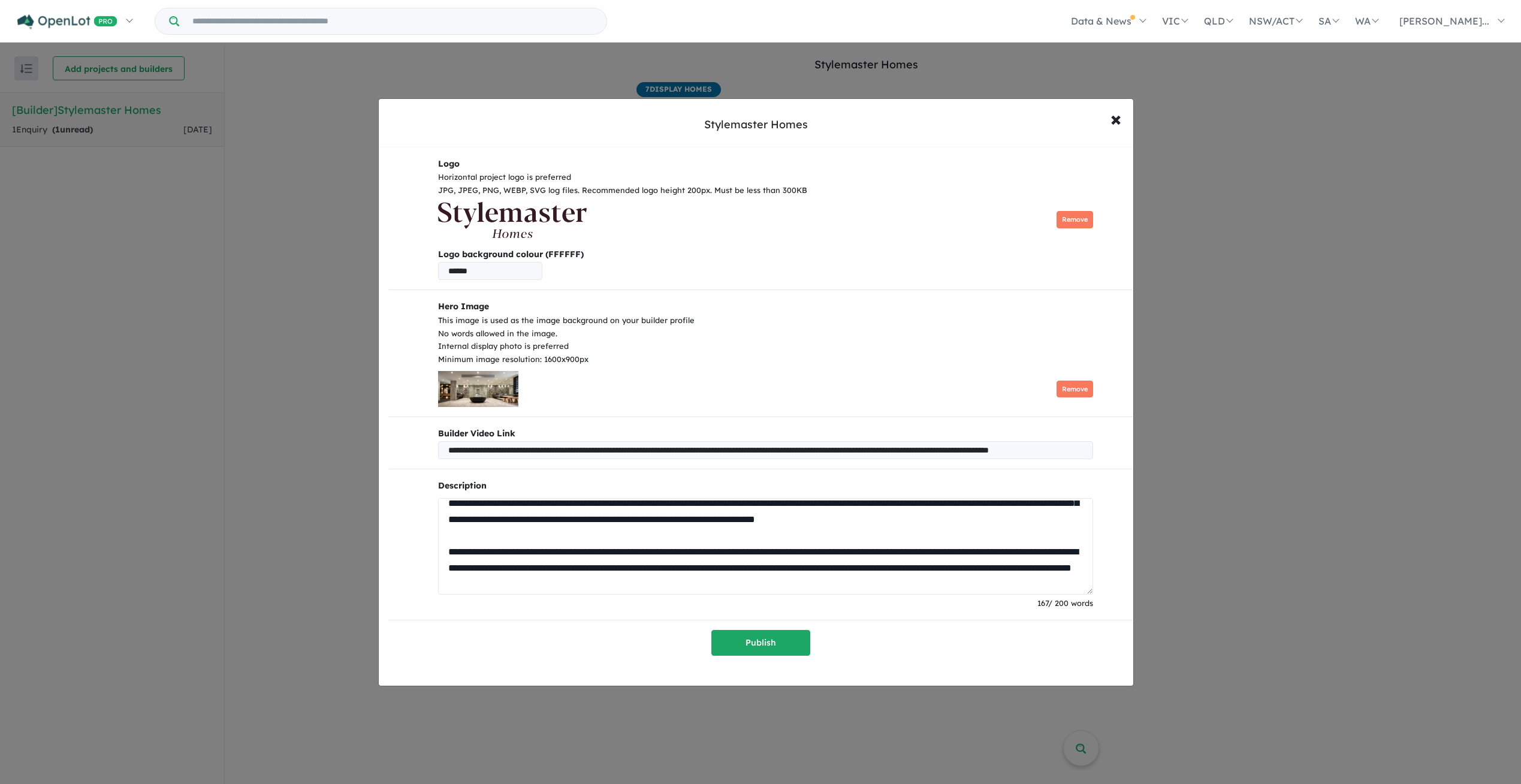
click at [924, 547] on textarea at bounding box center [766, 546] width 655 height 96
click at [464, 532] on textarea at bounding box center [766, 546] width 655 height 96
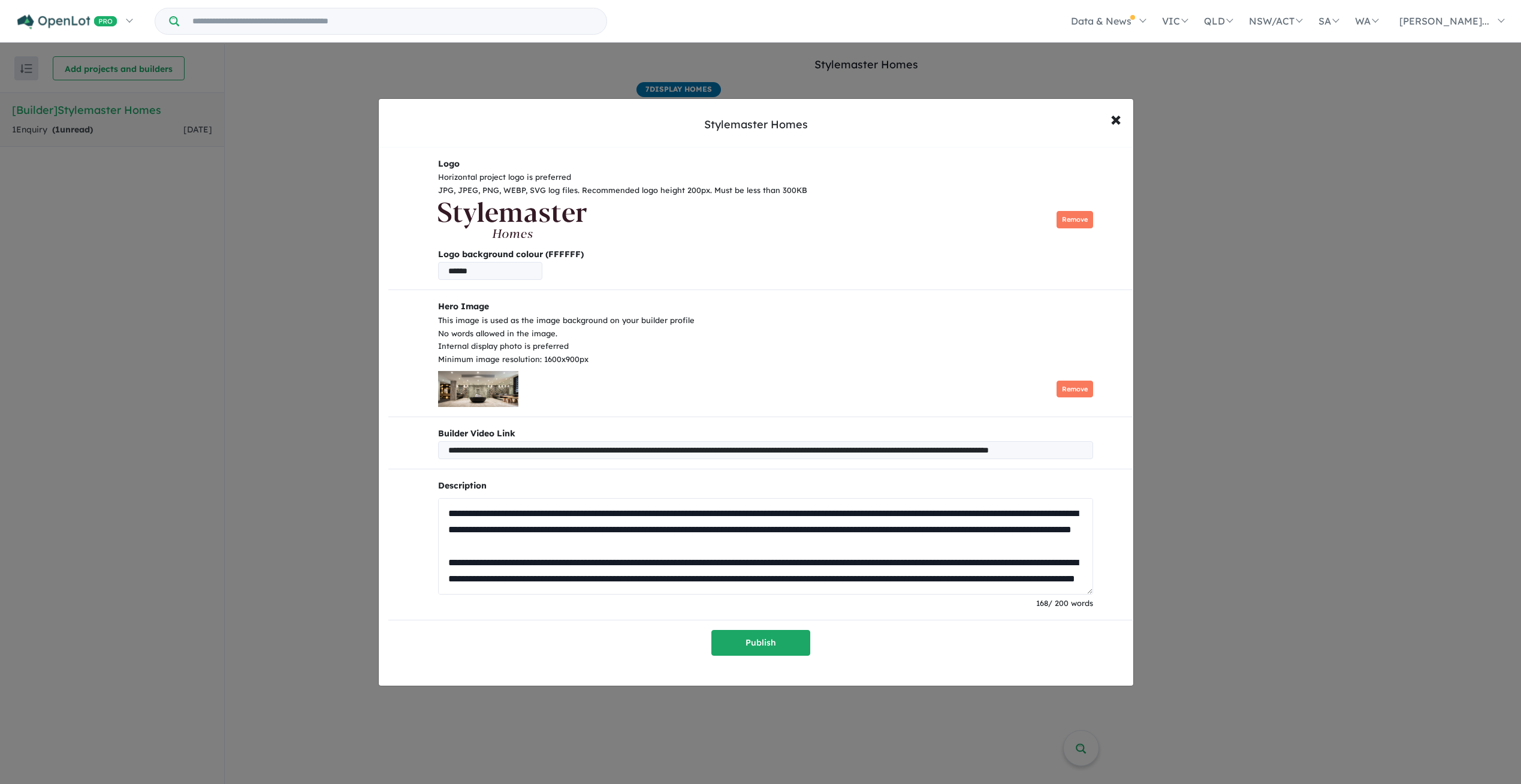
scroll to position [163, 0]
type textarea "**********"
click at [755, 632] on button "Publish" at bounding box center [761, 642] width 99 height 25
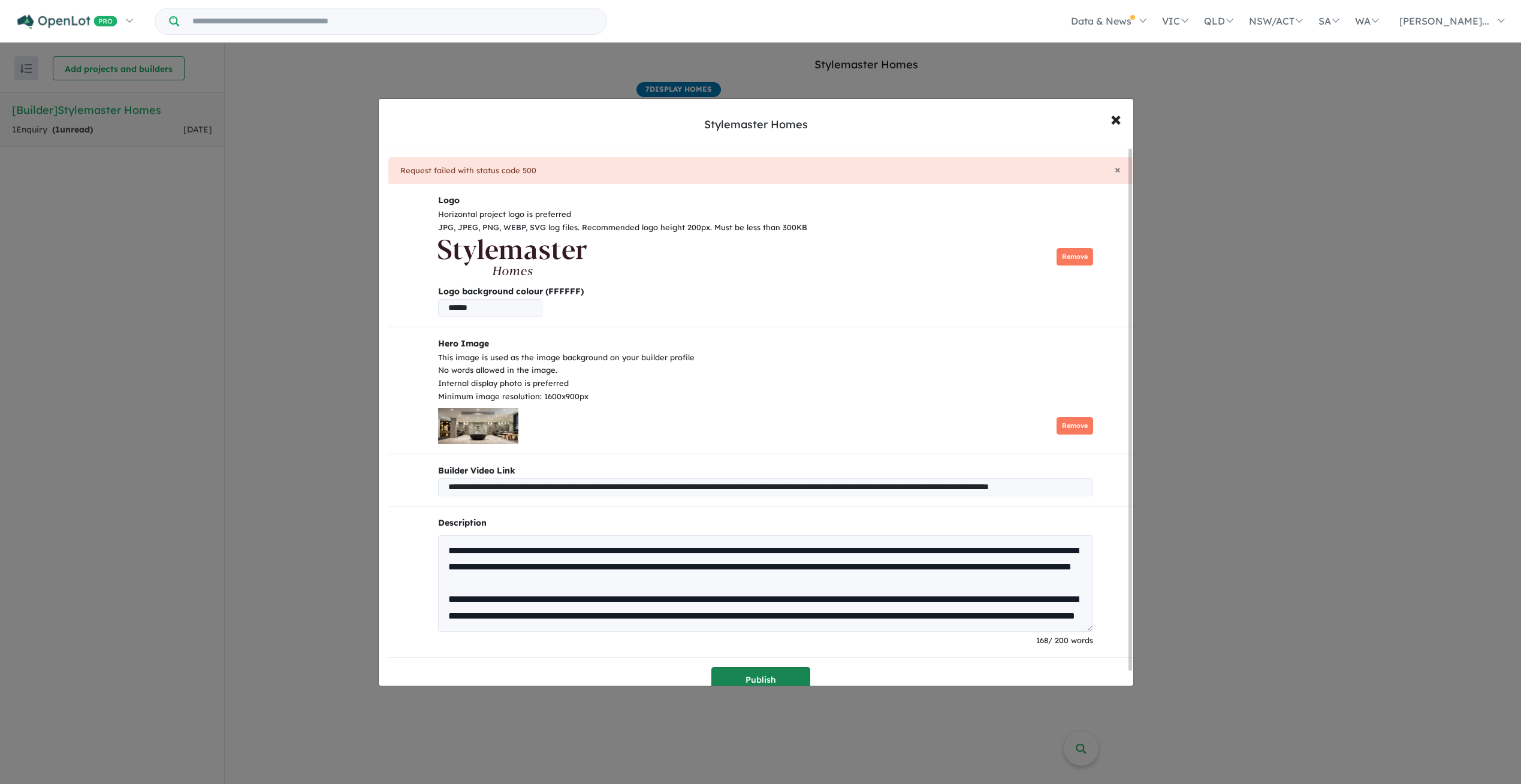
click at [758, 677] on button "Publish" at bounding box center [761, 679] width 99 height 25
click at [748, 280] on div "Logo Horizontal project logo is preferred JPG, JPEG, PNG, WEBP, SVG log files. …" at bounding box center [760, 255] width 683 height 123
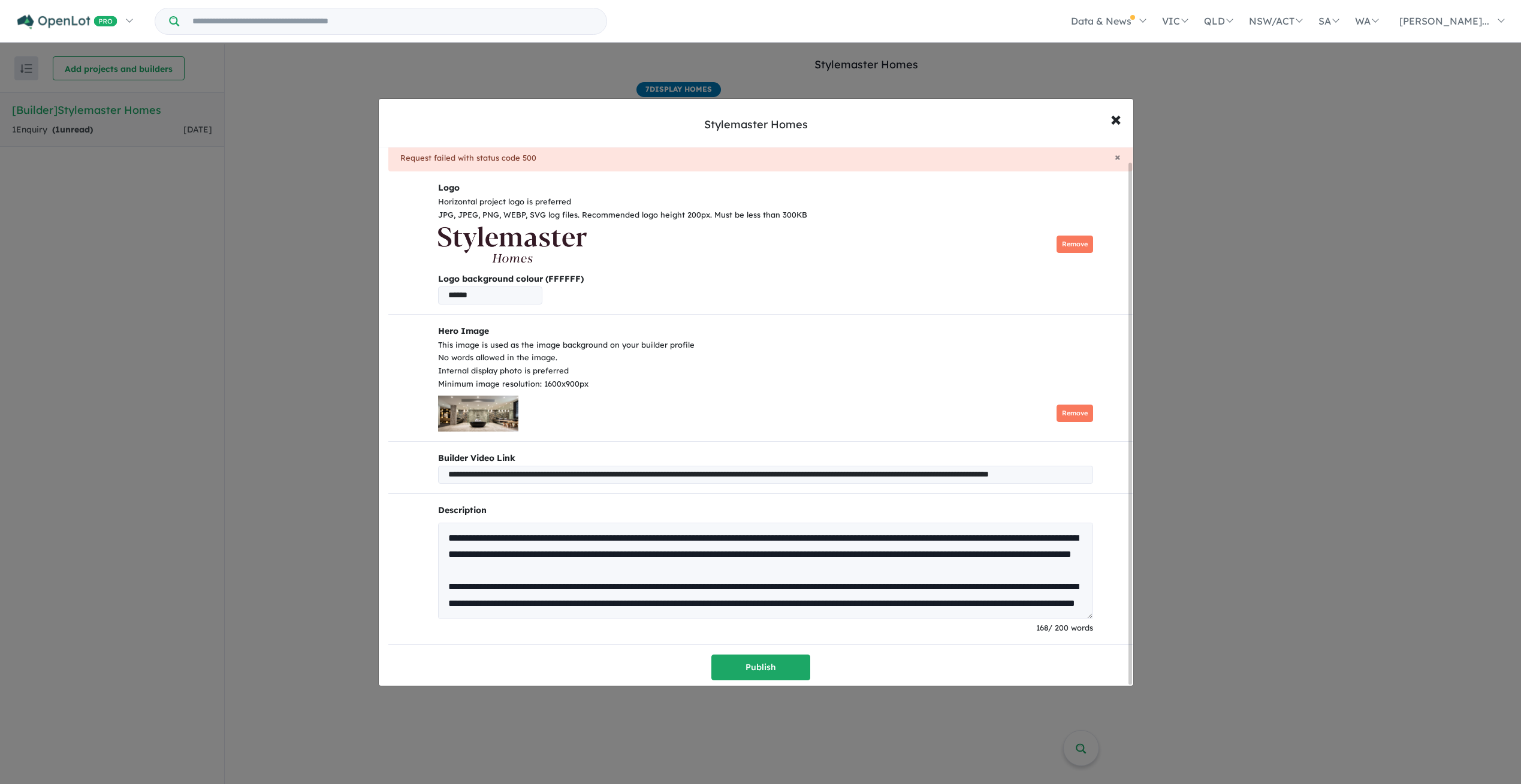
scroll to position [15, 0]
click at [770, 472] on input "**********" at bounding box center [766, 474] width 655 height 18
click at [754, 671] on button "Publish" at bounding box center [761, 667] width 99 height 25
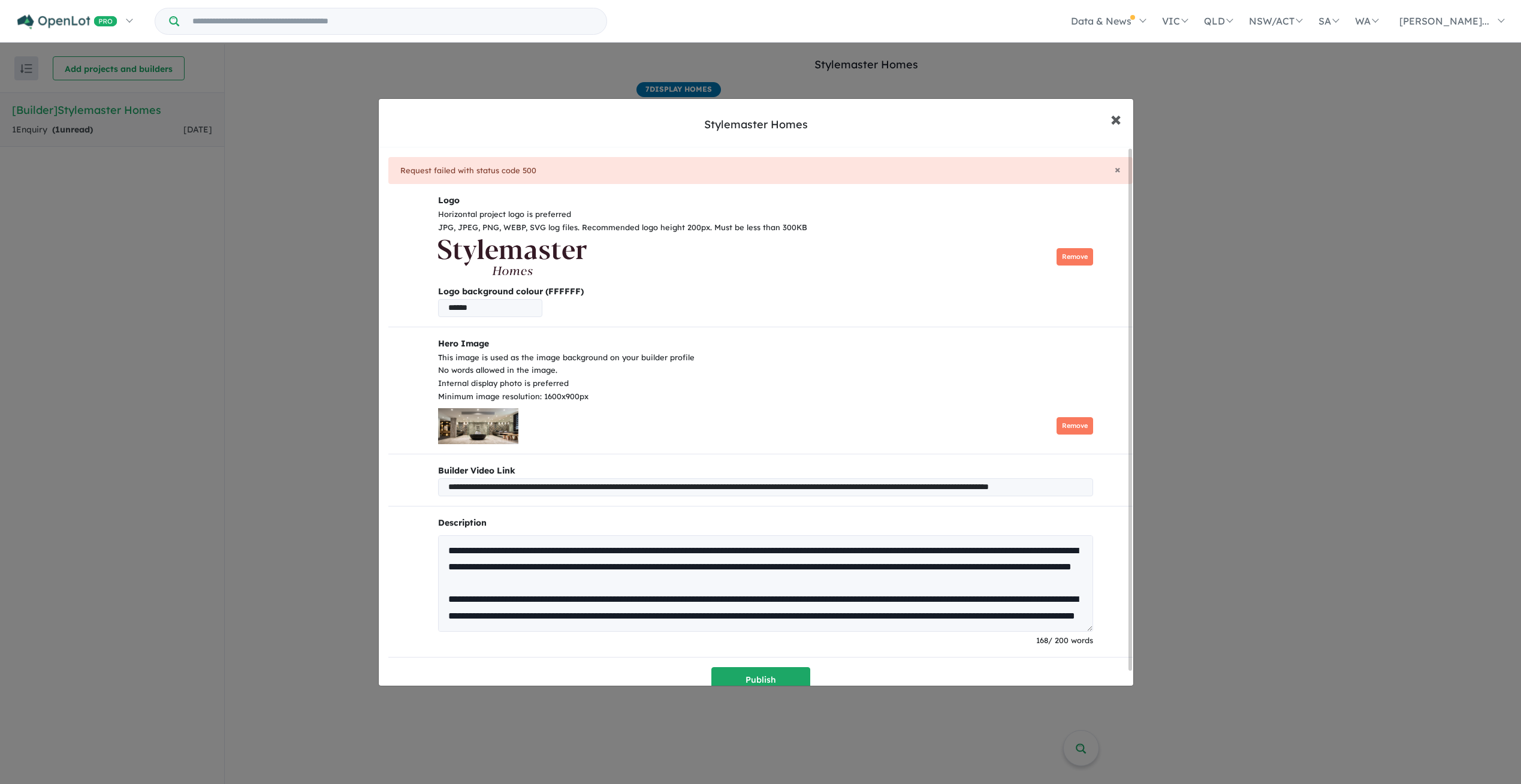
click at [1118, 119] on span "×" at bounding box center [1116, 118] width 11 height 25
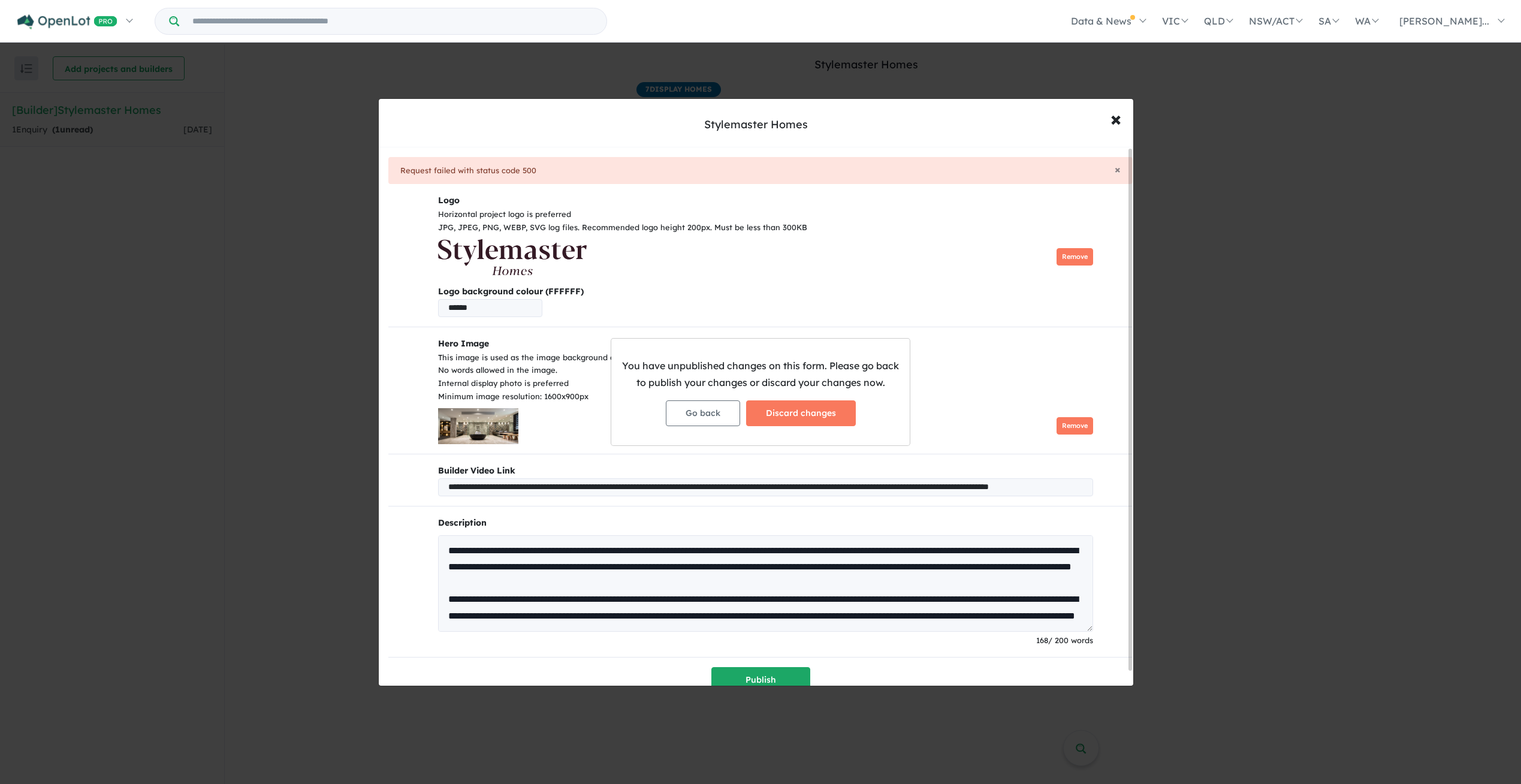
click at [1031, 422] on div "You have unpublished changes on this form. Please go back to publish your chang…" at bounding box center [760, 392] width 1521 height 784
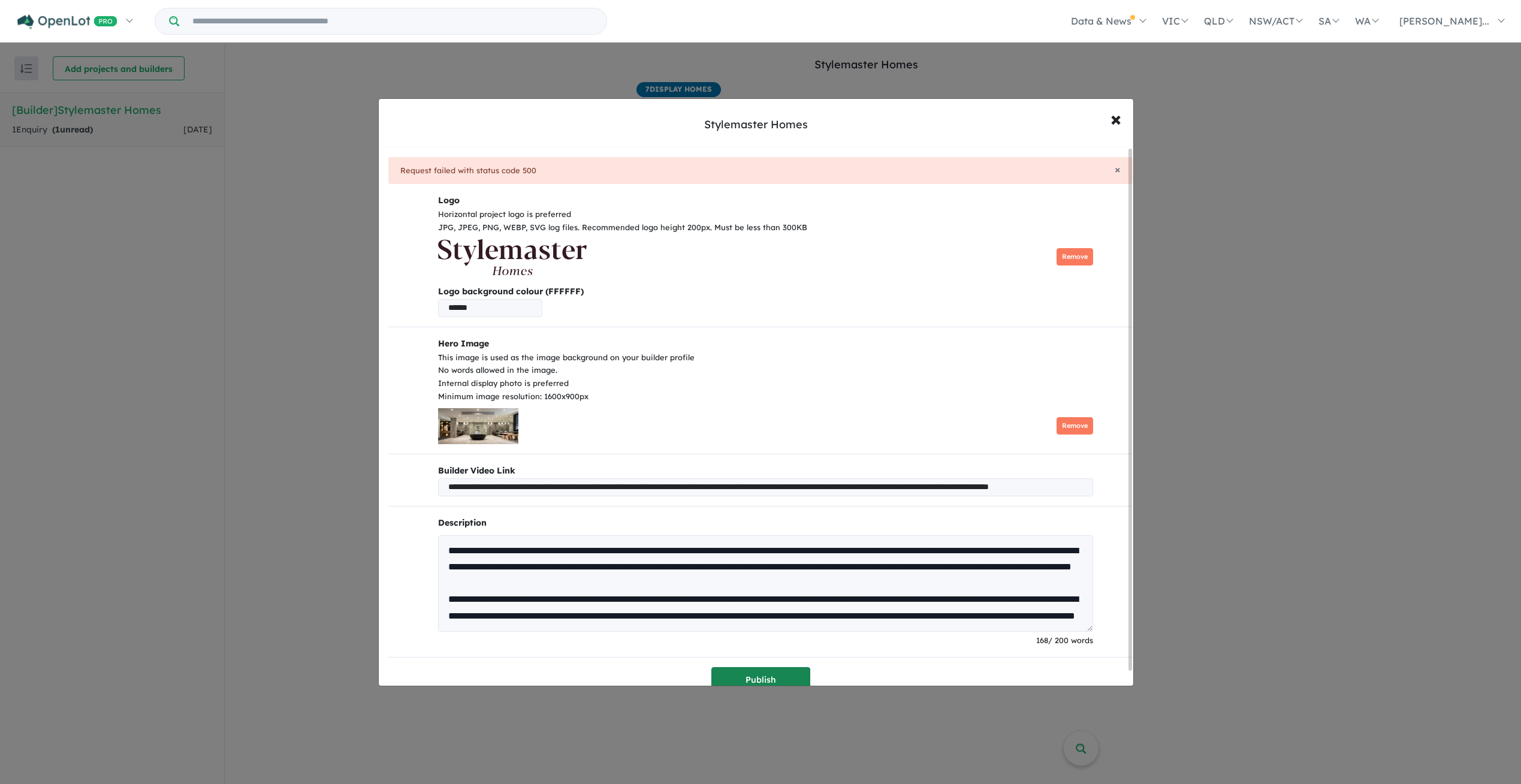
click at [765, 673] on button "Publish" at bounding box center [761, 679] width 99 height 25
click at [513, 260] on img at bounding box center [512, 257] width 149 height 36
drag, startPoint x: 490, startPoint y: 307, endPoint x: 203, endPoint y: 271, distance: 289.2
click at [203, 271] on div "**********" at bounding box center [760, 392] width 1521 height 784
paste input "******"
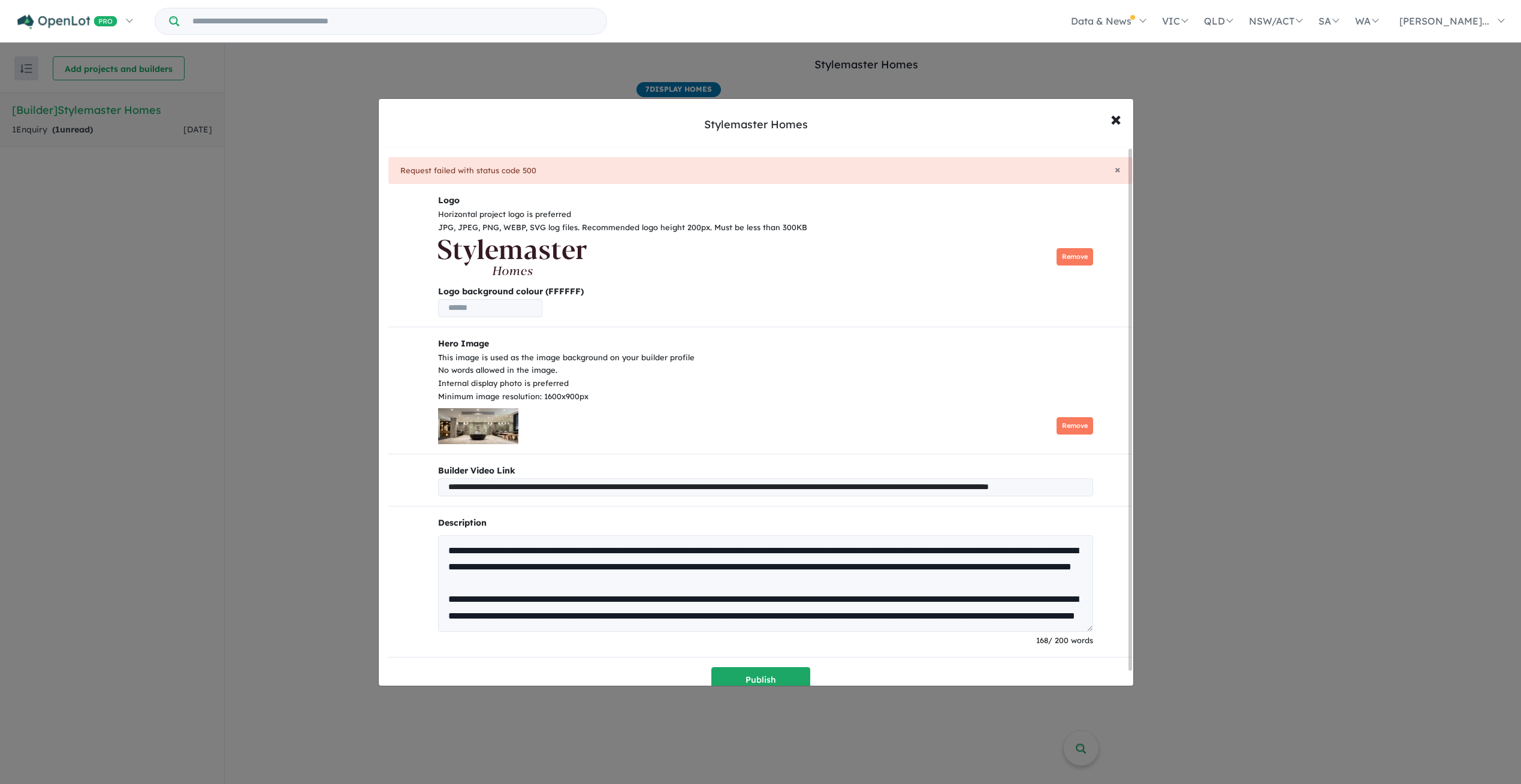
type input "******"
drag, startPoint x: 439, startPoint y: 485, endPoint x: 1527, endPoint y: 419, distance: 1090.0
click at [1520, 419] on html "Skip to main content Homepage My Dashboard (1) Buyer Demand Index Suburb/Counci…" at bounding box center [760, 392] width 1521 height 784
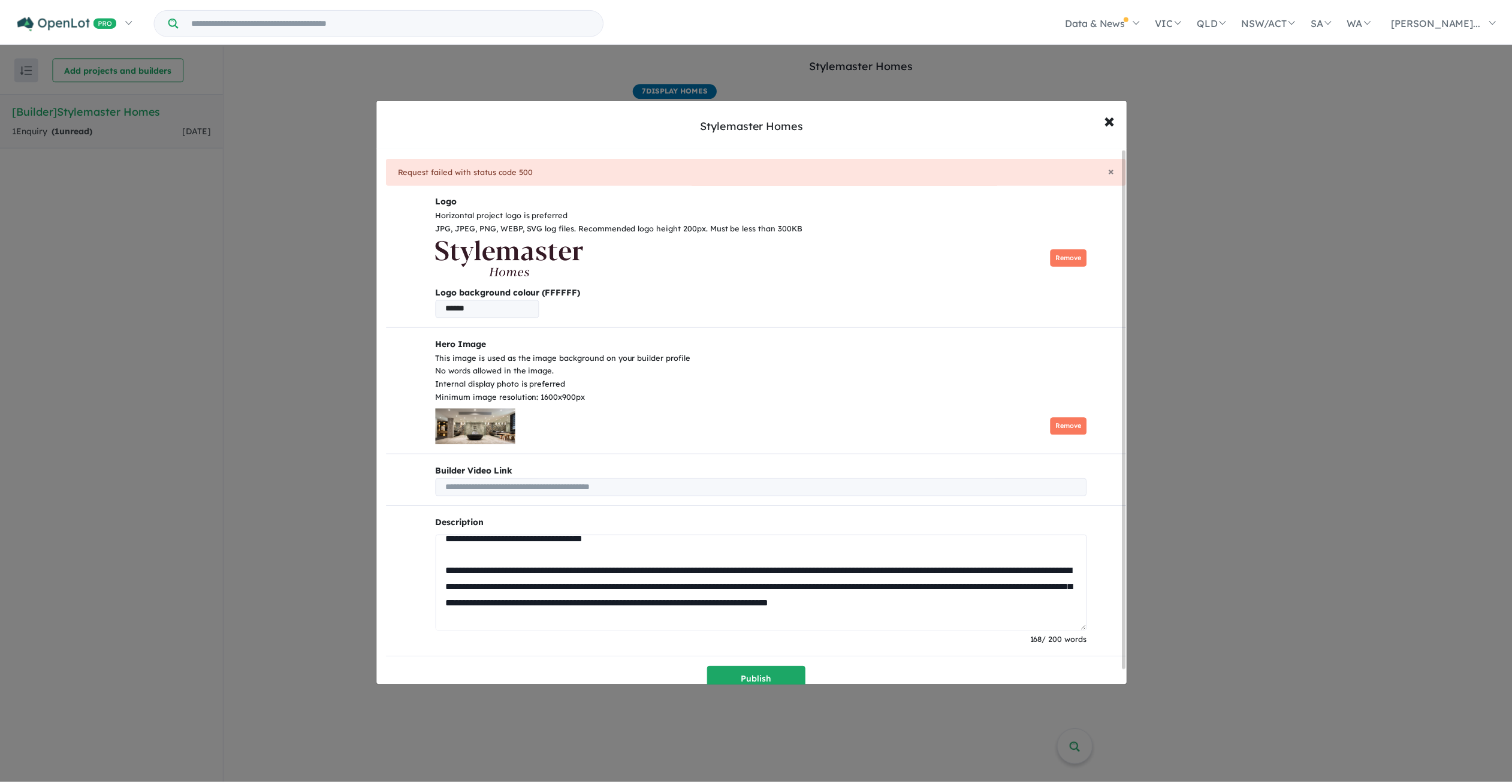
scroll to position [0, 0]
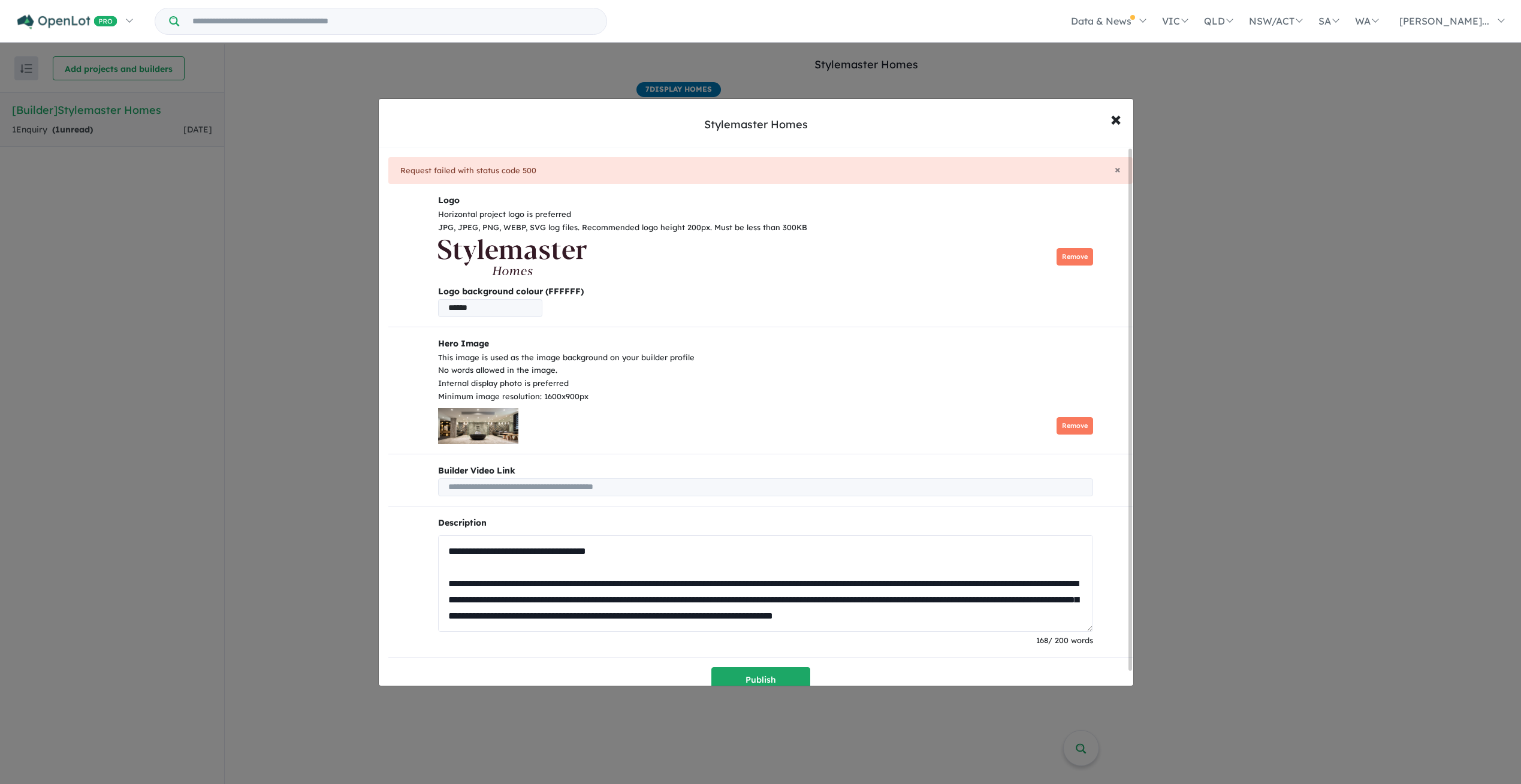
drag, startPoint x: 912, startPoint y: 603, endPoint x: 58, endPoint y: 363, distance: 887.1
click at [58, 363] on div "Stylemaster Homes × Close × Request failed with status code 500 Logo Horizontal…" at bounding box center [760, 392] width 1521 height 784
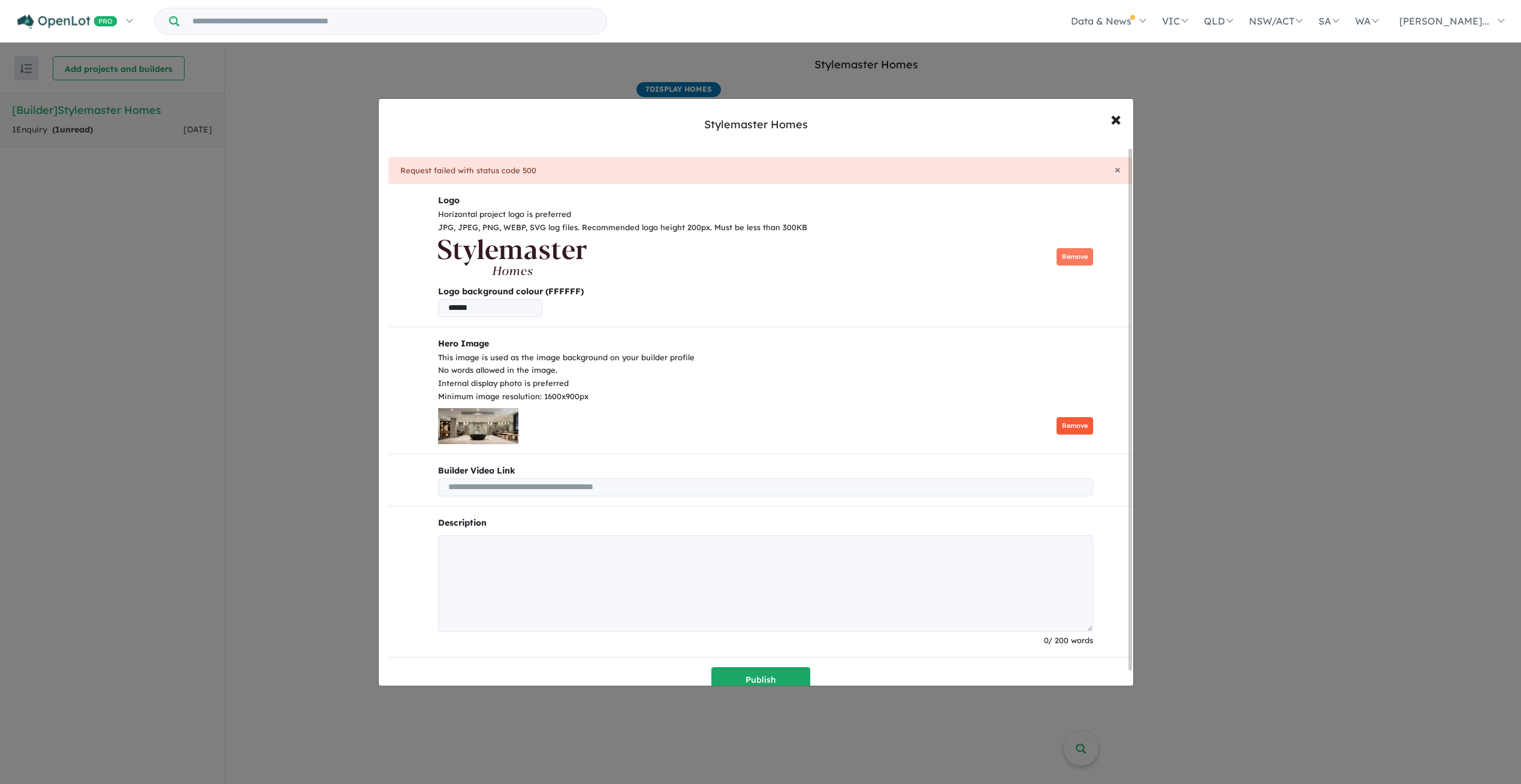
click at [1062, 425] on button "Remove" at bounding box center [1074, 426] width 36 height 18
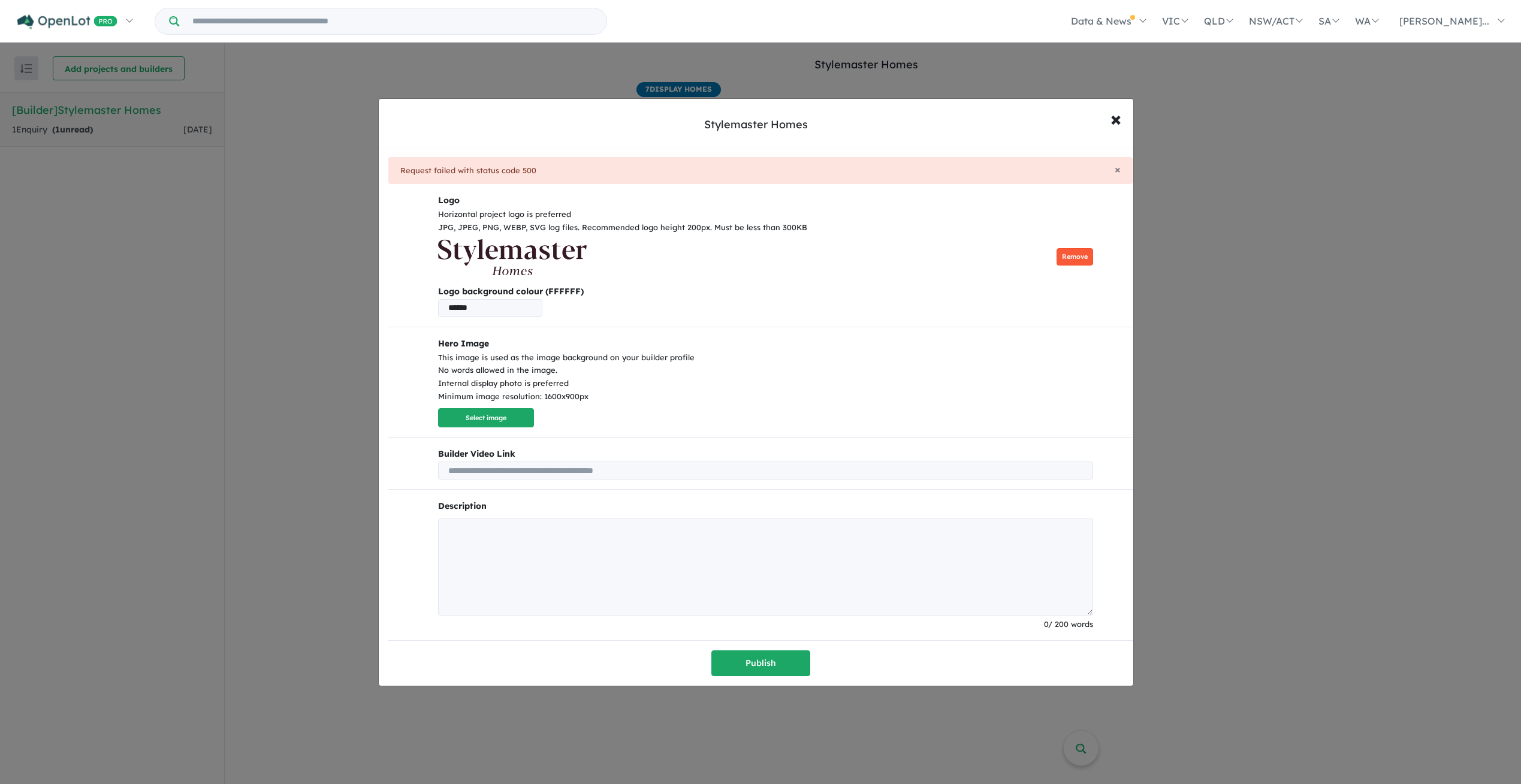
click at [1075, 254] on button "Remove" at bounding box center [1074, 257] width 36 height 18
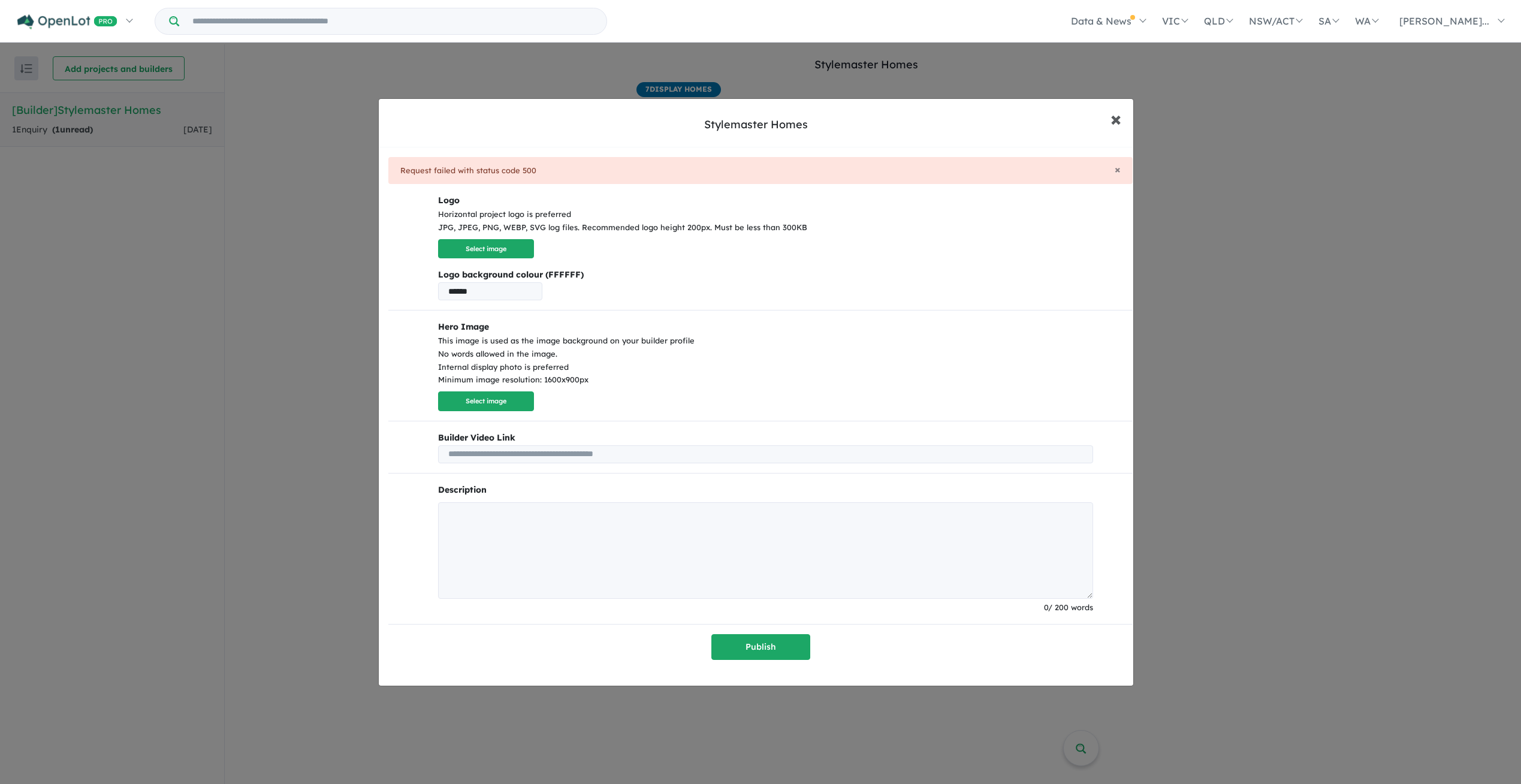
click at [1118, 117] on span "×" at bounding box center [1116, 118] width 11 height 25
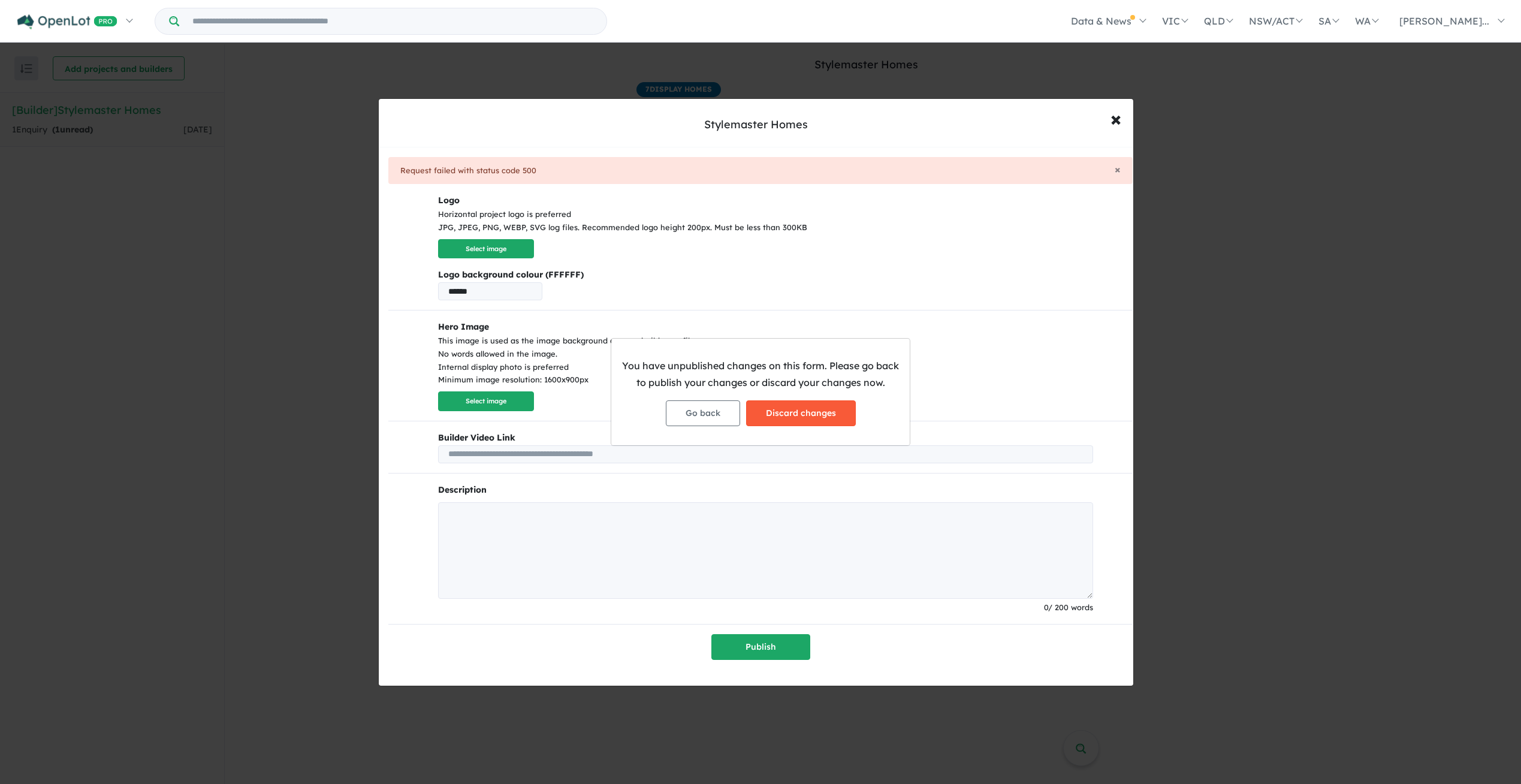
click at [782, 411] on button "Discard changes" at bounding box center [801, 412] width 109 height 25
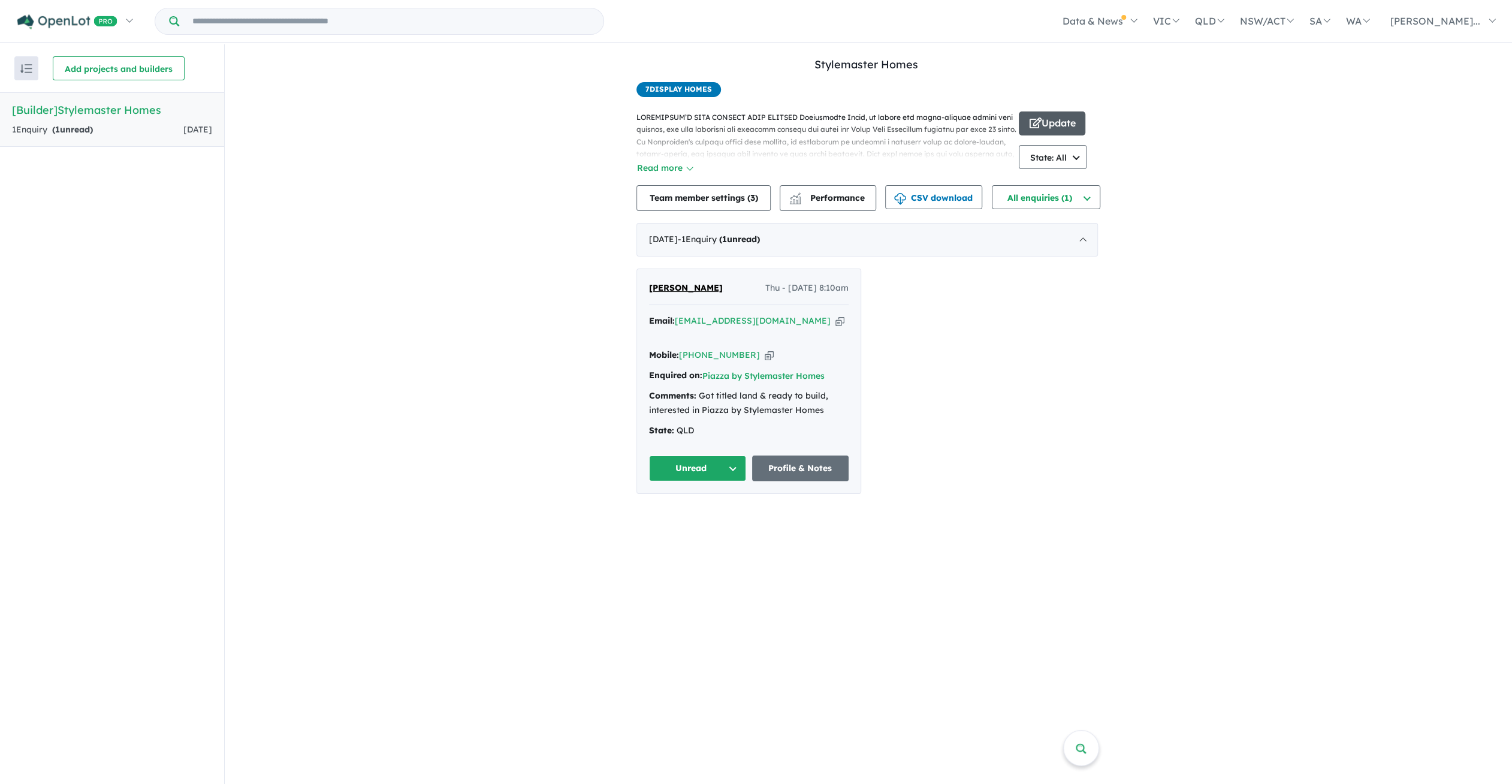
click at [1051, 122] on button "Update" at bounding box center [1052, 123] width 66 height 24
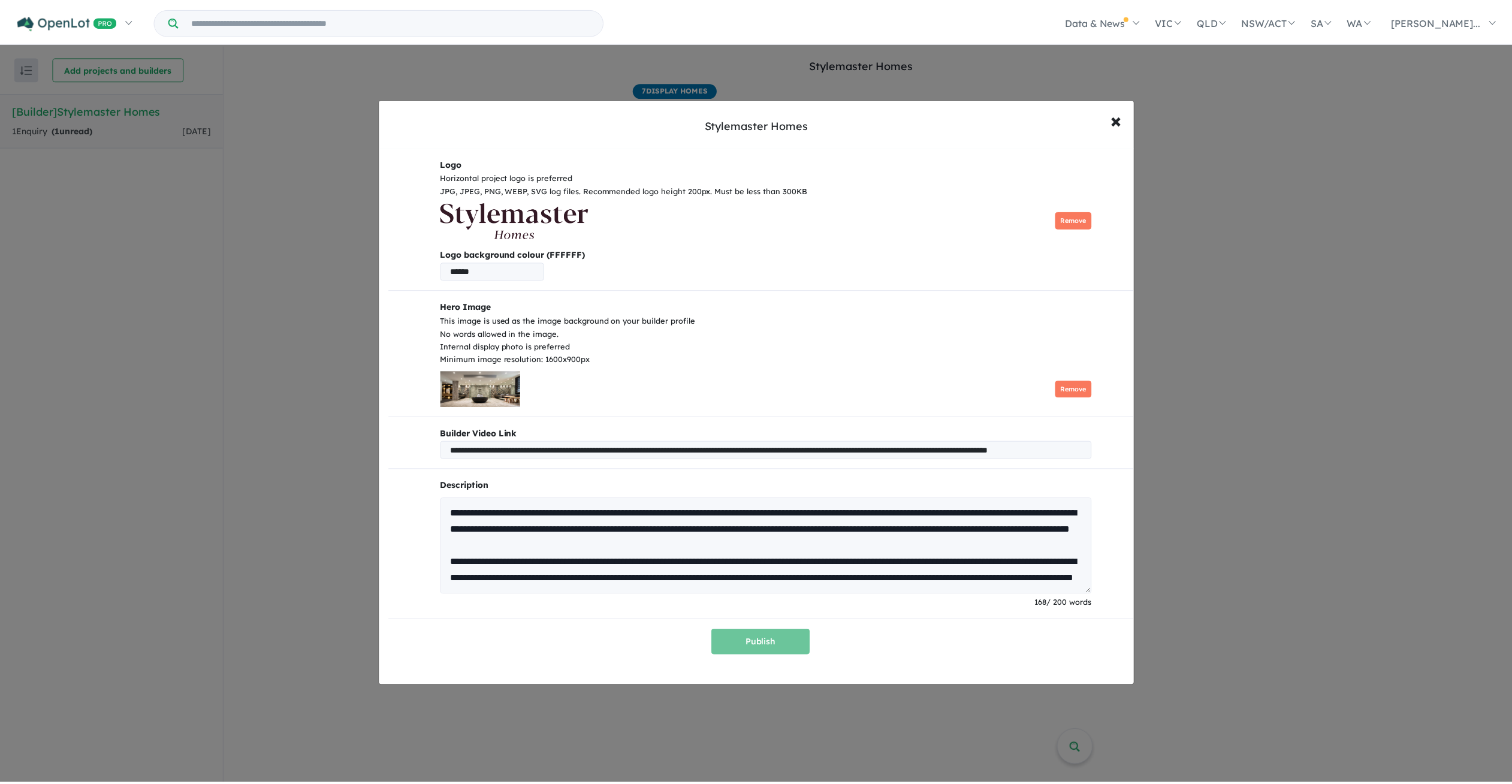
scroll to position [163, 0]
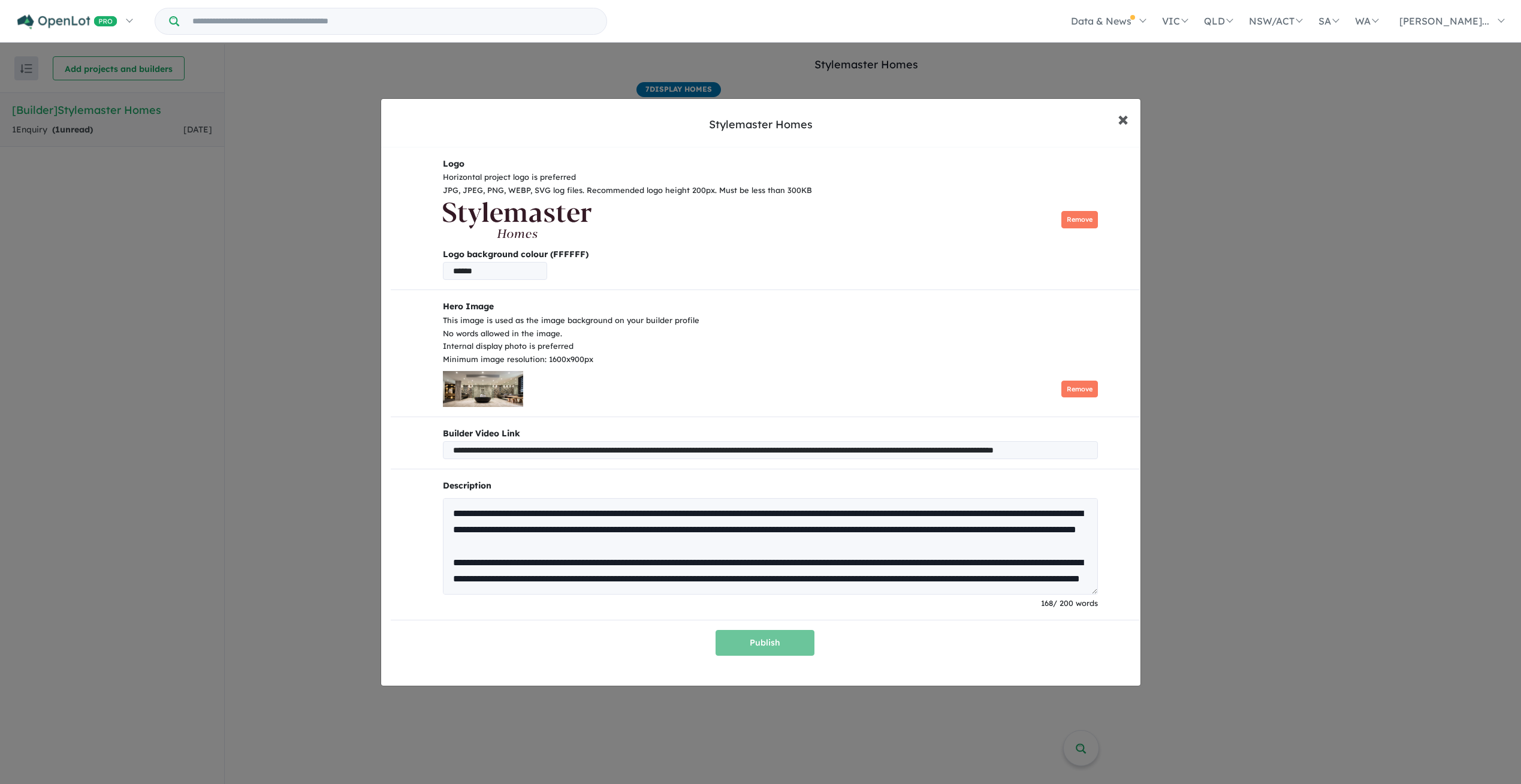
click at [1125, 114] on span "×" at bounding box center [1123, 118] width 11 height 25
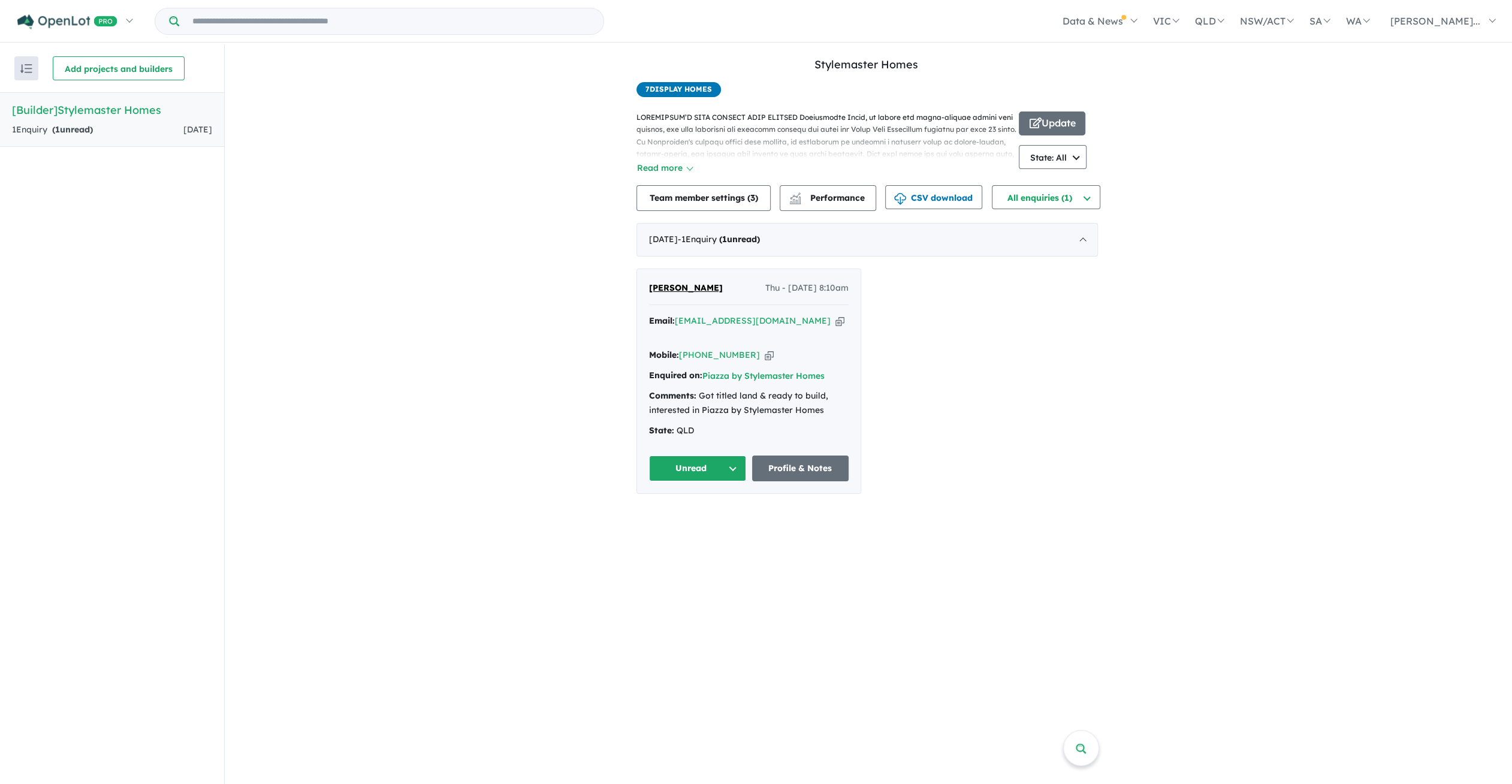
click at [1291, 173] on div "View all builders in your account Stylemaster Homes 1 Enquir y ( 1 unread) 1 da…" at bounding box center [868, 275] width 1288 height 462
click at [1344, 198] on link "Sign out" at bounding box center [1379, 195] width 246 height 27
